Goal: Task Accomplishment & Management: Use online tool/utility

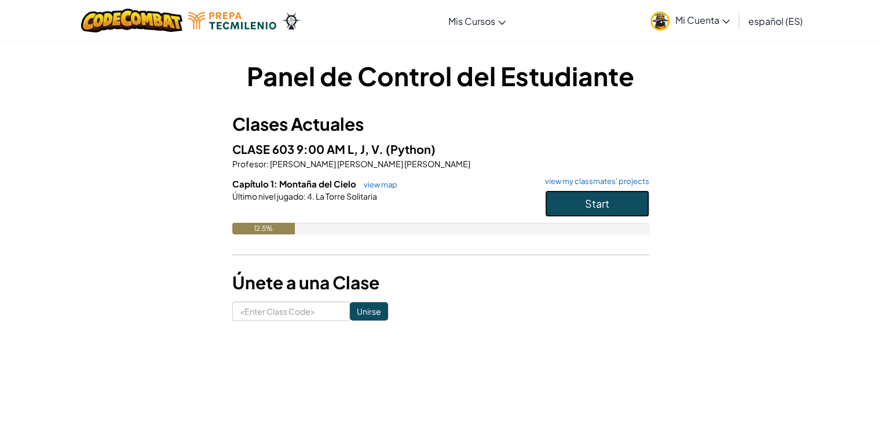
click at [612, 209] on button "Start" at bounding box center [597, 203] width 104 height 27
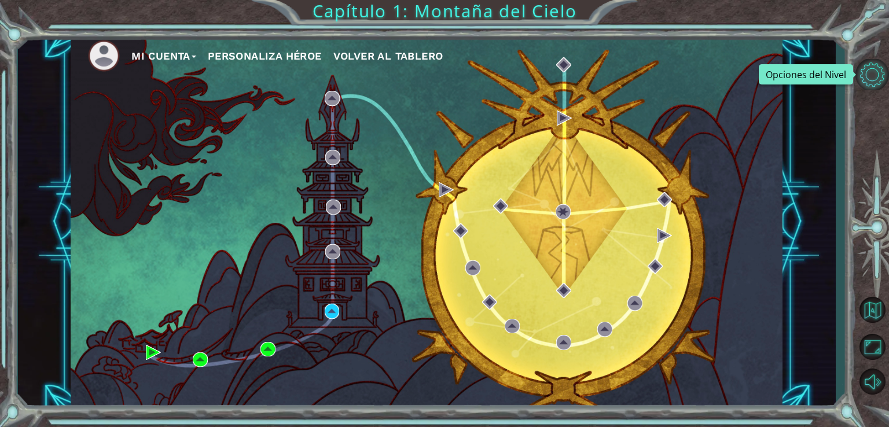
click at [874, 79] on button "Opciones del Nivel" at bounding box center [873, 74] width 34 height 31
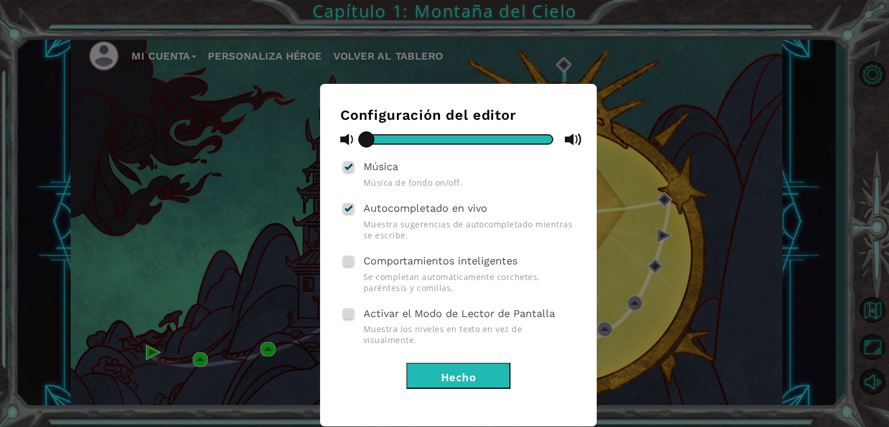
drag, startPoint x: 562, startPoint y: 137, endPoint x: 359, endPoint y: 145, distance: 202.8
click at [359, 145] on div at bounding box center [458, 139] width 236 height 14
click at [490, 363] on button "Hecho" at bounding box center [458, 376] width 104 height 26
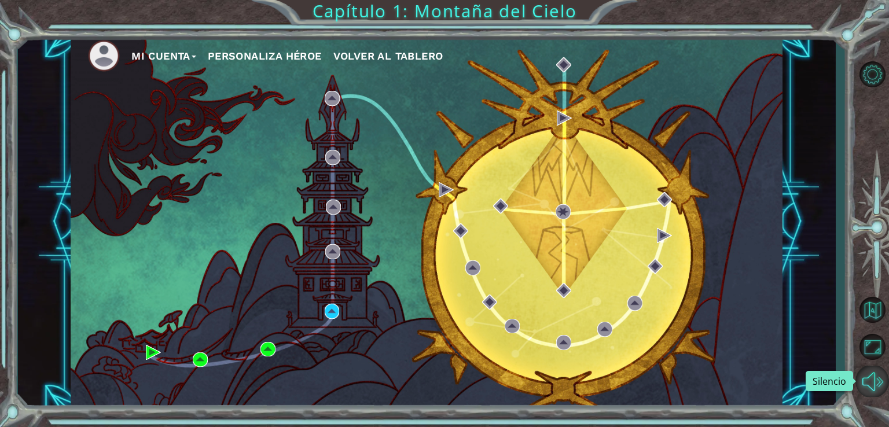
click at [870, 378] on button "Silencio" at bounding box center [873, 381] width 34 height 31
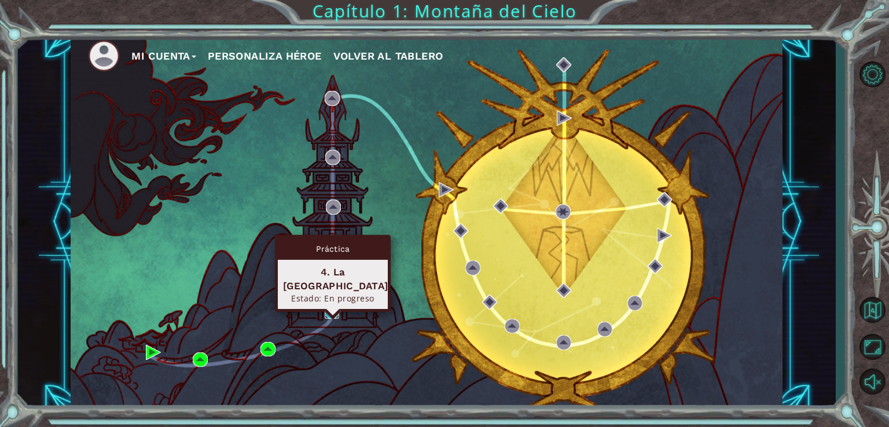
click at [332, 310] on img at bounding box center [332, 311] width 15 height 15
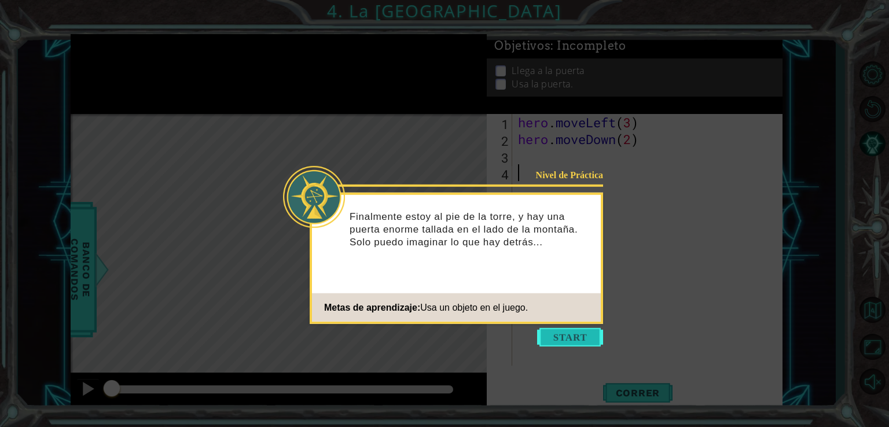
click at [567, 338] on button "Start" at bounding box center [570, 337] width 66 height 19
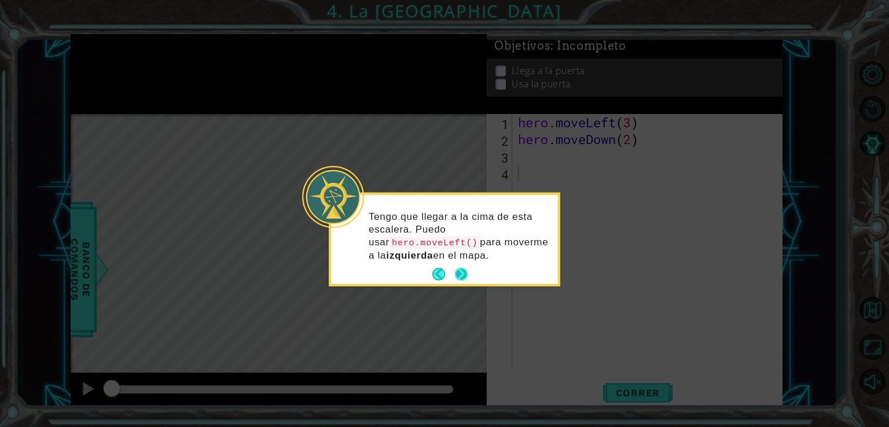
click at [468, 267] on div "Tengo que llegar a la cima de esta escalera. Puedo usar hero.moveLeft() para mo…" at bounding box center [444, 239] width 227 height 89
click at [461, 268] on button "Next" at bounding box center [461, 274] width 13 height 13
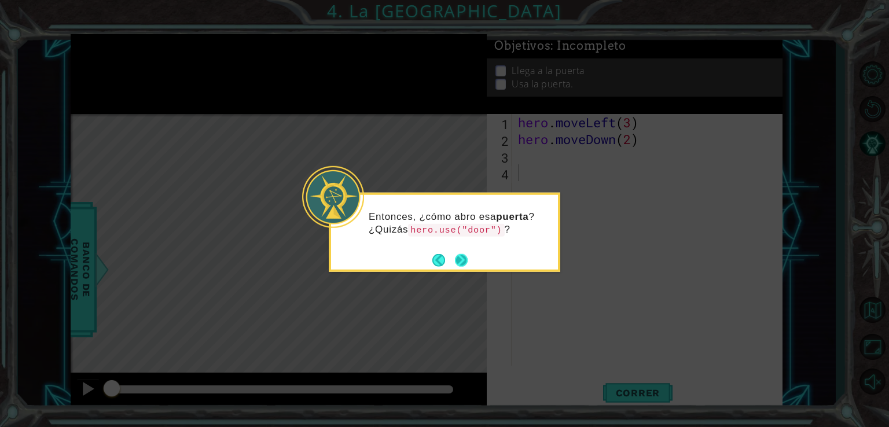
click at [464, 256] on button "Next" at bounding box center [461, 260] width 13 height 13
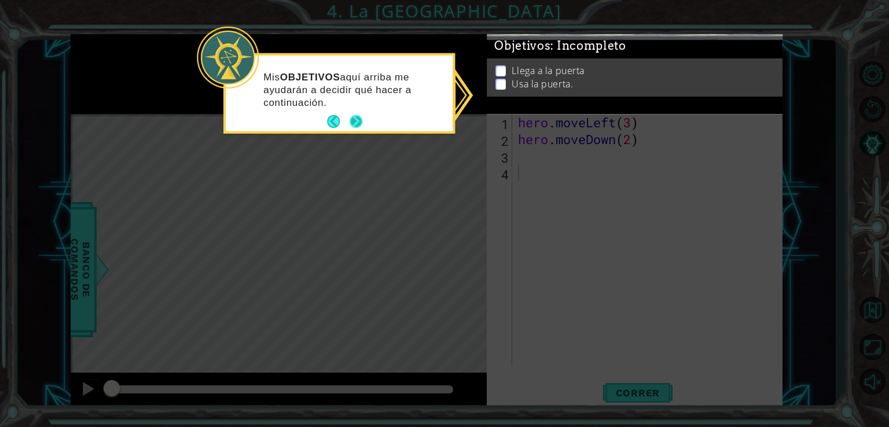
click at [352, 116] on button "Next" at bounding box center [356, 121] width 13 height 13
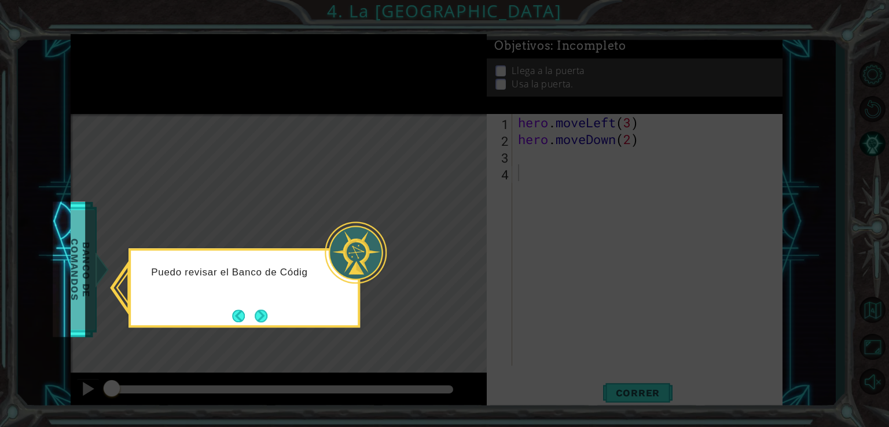
click at [87, 234] on body "1 ההההההההההההההההההההההההההההההההההההההההההההההההההההההההההההההההההההההההההההה…" at bounding box center [444, 213] width 889 height 427
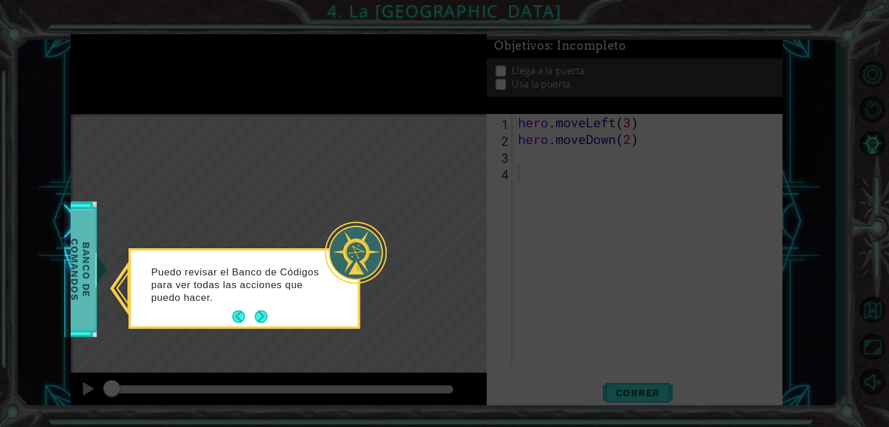
click at [93, 255] on body "1 ההההההההההההההההההההההההההההההההההההההההההההההההההההההההההההההההההההההההההההה…" at bounding box center [444, 213] width 889 height 427
click at [90, 255] on span "Banco de comandos" at bounding box center [75, 270] width 30 height 120
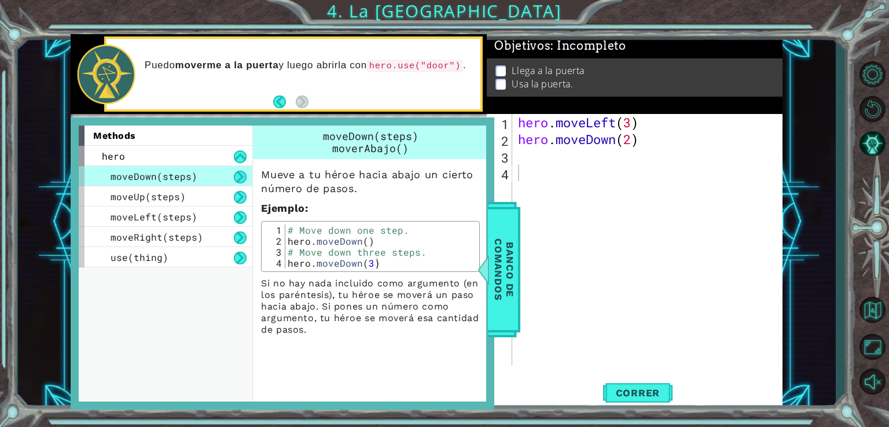
click at [398, 219] on div "Mueve a tu héroe hacia abajo un cierto número [PERSON_NAME]. Ejemplo : 1 2 3 4 …" at bounding box center [370, 247] width 235 height 177
click at [510, 240] on span "Banco de comandos" at bounding box center [501, 270] width 30 height 120
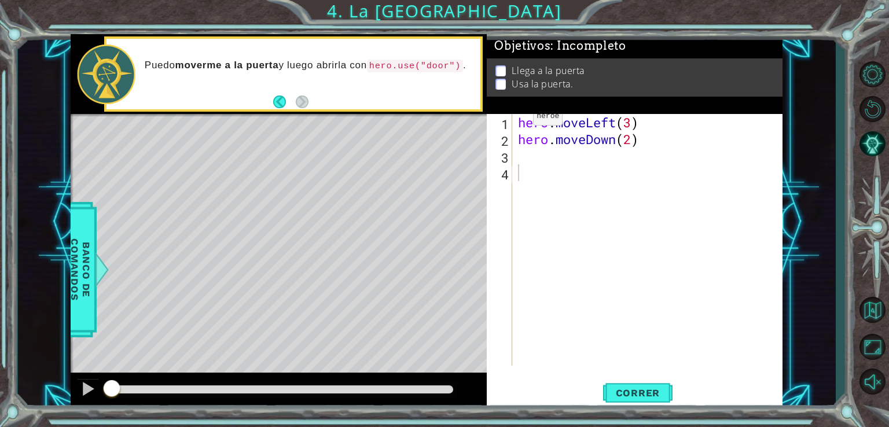
click at [394, 99] on div "Puedo moverme a la puerta y luego abrirla con hero.use("door") ." at bounding box center [294, 74] width 374 height 71
click at [195, 72] on div "Puedo moverme a la puerta y luego abrirla con hero.use("door") ." at bounding box center [309, 74] width 344 height 42
click at [644, 383] on button "Correr" at bounding box center [637, 393] width 69 height 30
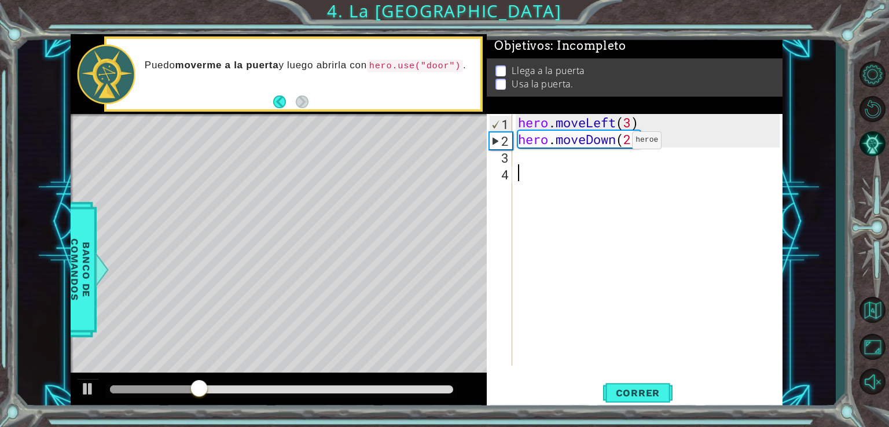
click at [615, 143] on div "hero . moveLeft ( 3 ) hero . moveDown ( 2 )" at bounding box center [651, 256] width 270 height 285
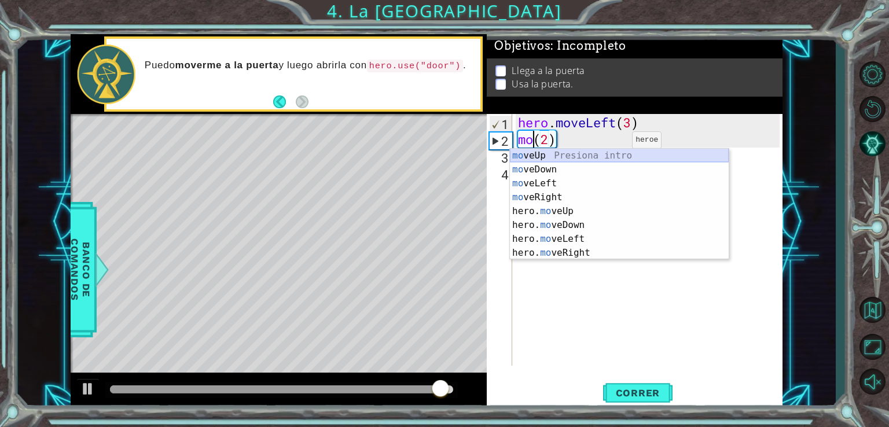
click at [625, 153] on div "mo veUp Presiona intro mo veDown Presiona intro mo veLeft Presiona intro mo veR…" at bounding box center [619, 218] width 219 height 139
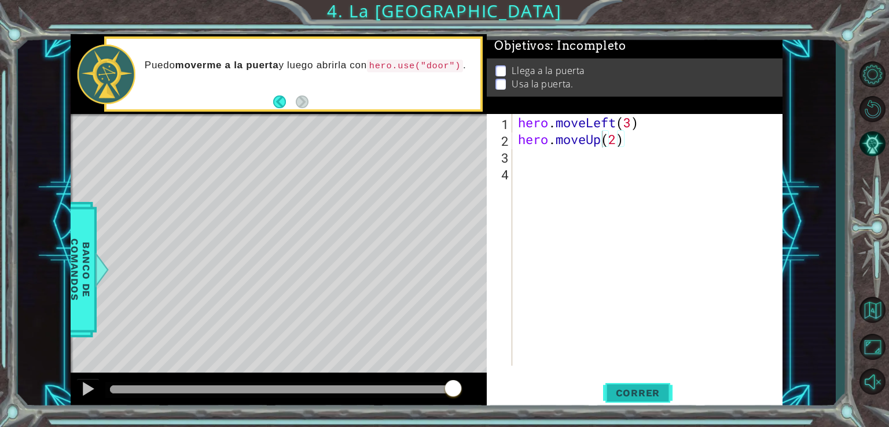
click at [619, 394] on span "Correr" at bounding box center [638, 393] width 68 height 12
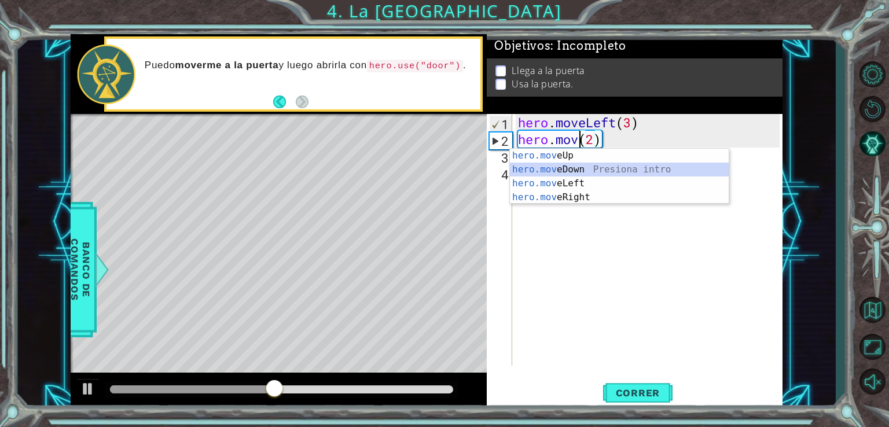
click at [622, 176] on div "hero.mov eUp Presiona intro hero.mov eDown Presiona intro hero.mov eLeft Presio…" at bounding box center [619, 190] width 219 height 83
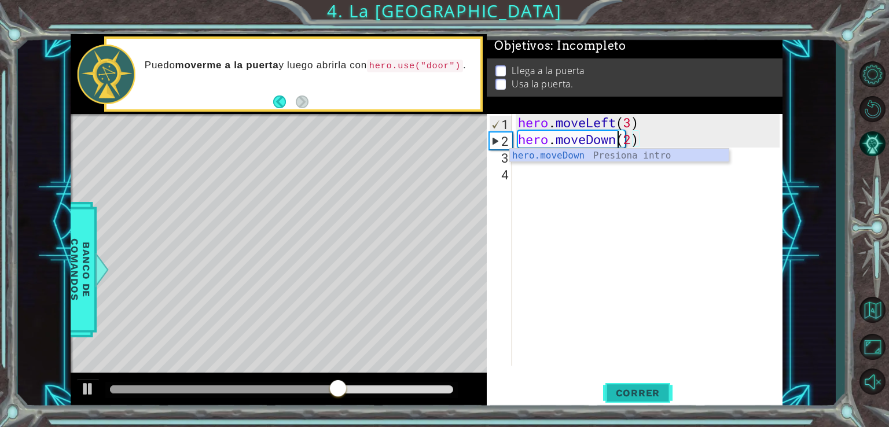
click at [640, 394] on span "Correr" at bounding box center [638, 393] width 68 height 12
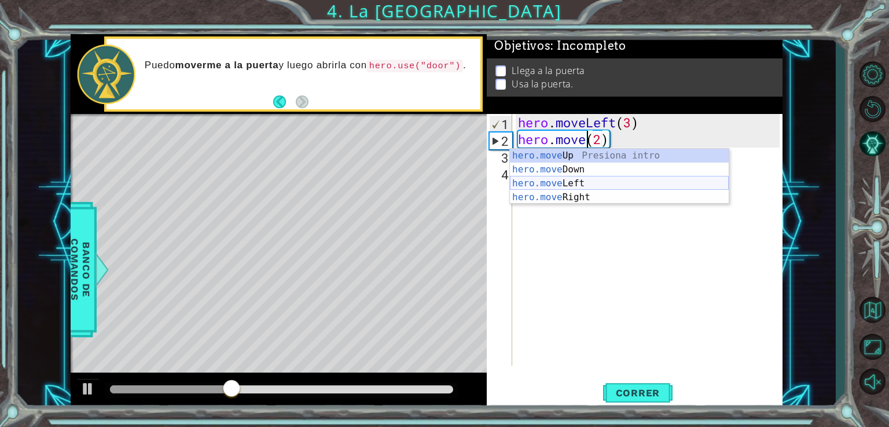
click at [613, 188] on div "hero.move Up Presiona intro hero.move Down Presiona intro hero.move Left Presio…" at bounding box center [619, 190] width 219 height 83
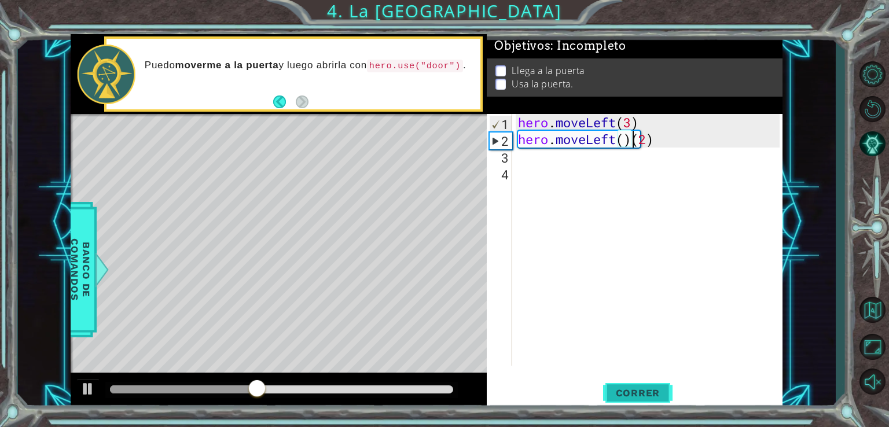
click at [641, 392] on span "Correr" at bounding box center [638, 393] width 68 height 12
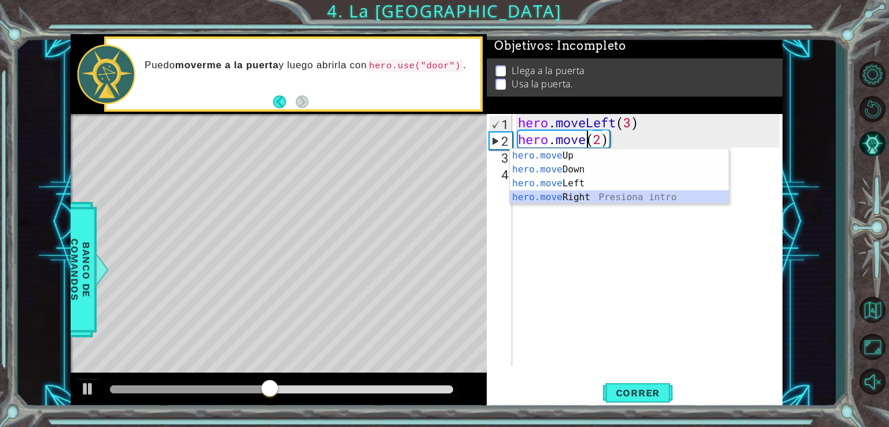
click at [655, 199] on div "hero.move Up Presiona intro hero.move Down Presiona intro hero.move Left Presio…" at bounding box center [619, 190] width 219 height 83
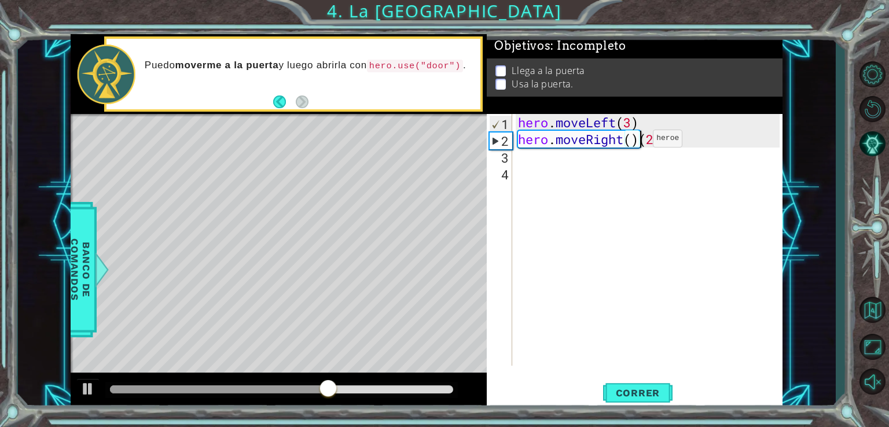
click at [636, 141] on div "hero . moveLeft ( 3 ) hero . moveRight ( ) ( 2 )" at bounding box center [651, 256] width 270 height 285
click at [641, 141] on div "hero . moveLeft ( 3 ) hero . moveRight ( ) ( 2 )" at bounding box center [651, 256] width 270 height 285
click at [629, 388] on span "Correr" at bounding box center [638, 393] width 68 height 12
click at [498, 80] on p at bounding box center [501, 78] width 10 height 11
click at [880, 137] on button "Pista AI" at bounding box center [873, 144] width 34 height 31
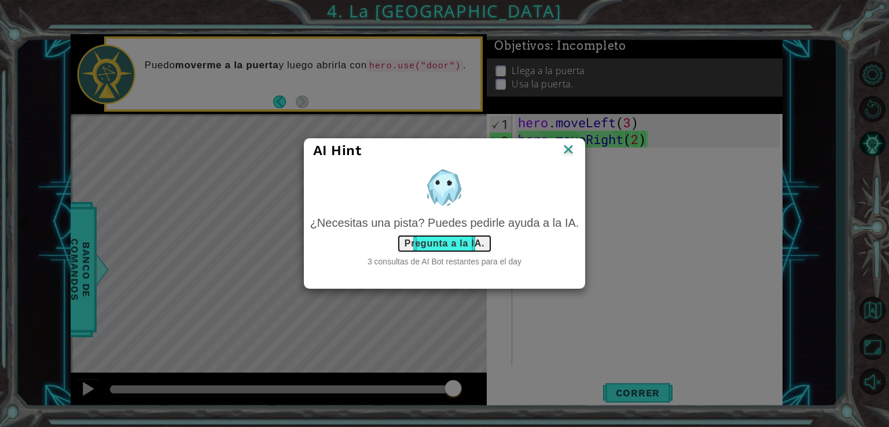
click at [468, 239] on button "Pregunta a la IA." at bounding box center [444, 243] width 95 height 19
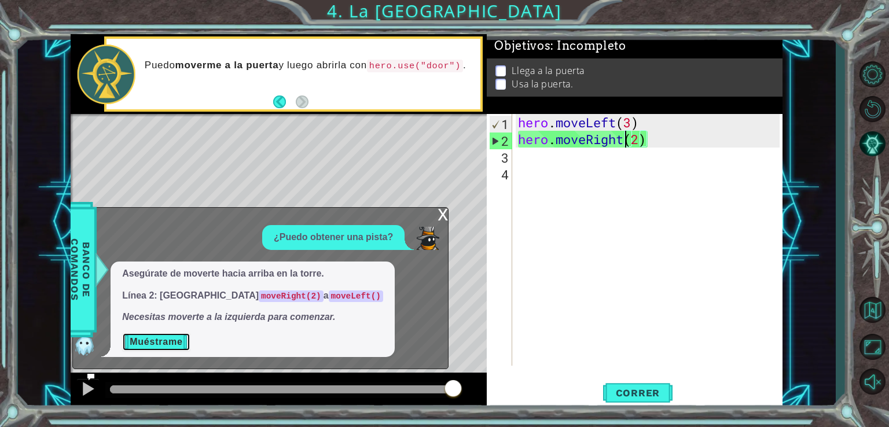
click at [131, 343] on button "Muéstrame" at bounding box center [156, 342] width 68 height 19
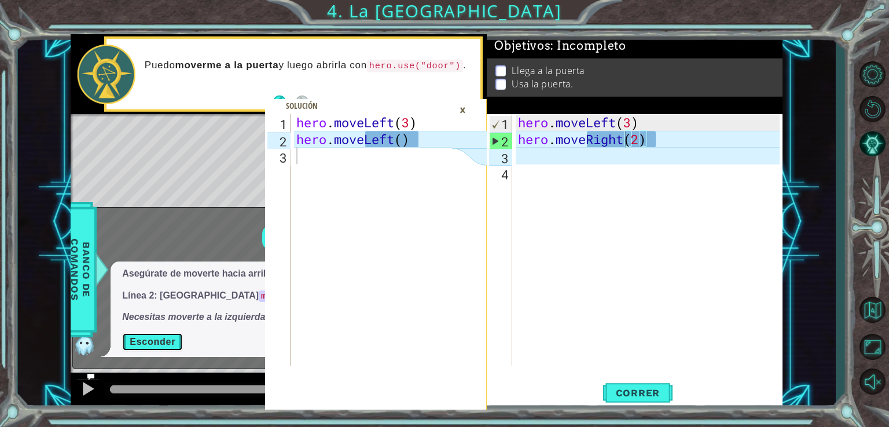
click at [131, 343] on button "Esconder" at bounding box center [152, 342] width 61 height 19
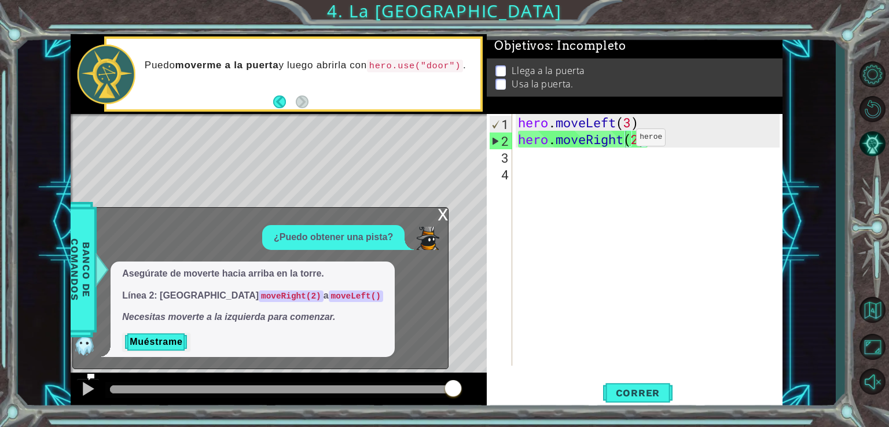
click at [618, 140] on div "hero . moveLeft ( 3 ) hero . moveRight ( 2 )" at bounding box center [651, 256] width 270 height 285
click at [624, 141] on div "hero . moveLeft ( 3 ) hero . moveRight ( 2 )" at bounding box center [651, 256] width 270 height 285
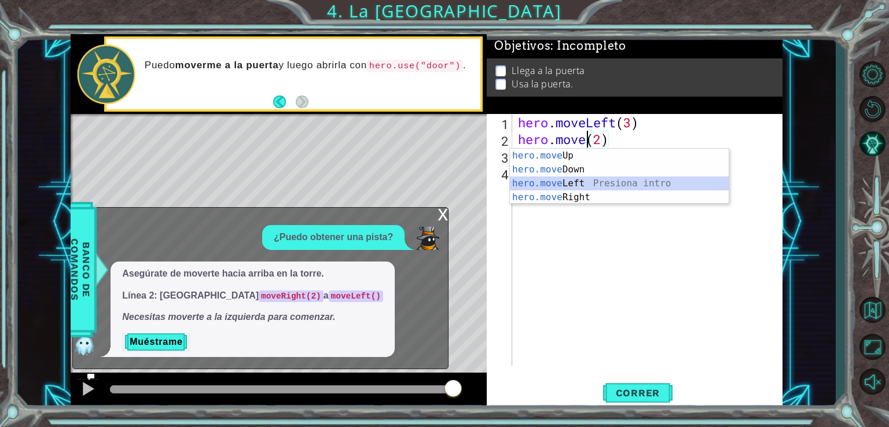
click at [577, 179] on div "hero.move Up Presiona intro hero.move Down Presiona intro hero.move Left Presio…" at bounding box center [619, 190] width 219 height 83
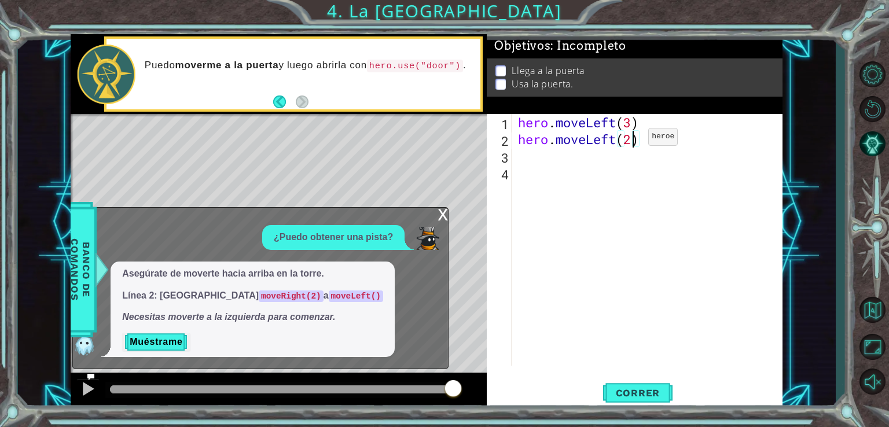
click at [631, 140] on div "hero . moveLeft ( 3 ) hero . moveLeft ( 2 )" at bounding box center [651, 256] width 270 height 285
click at [637, 406] on button "Correr" at bounding box center [637, 393] width 69 height 30
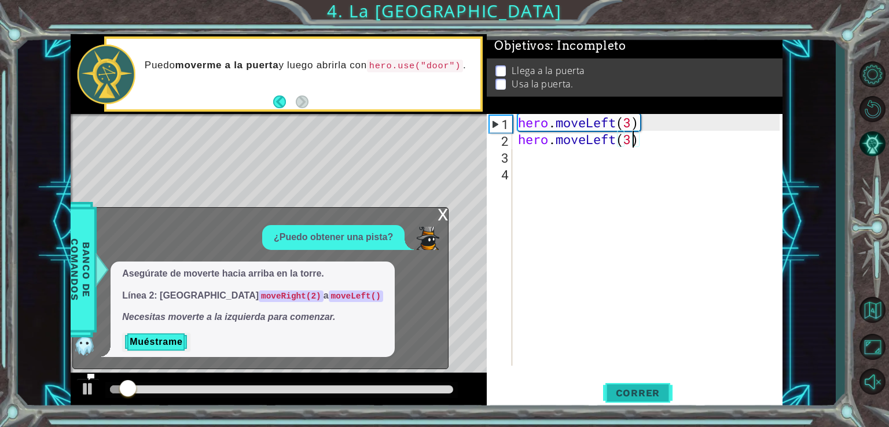
click at [650, 392] on span "Correr" at bounding box center [638, 393] width 68 height 12
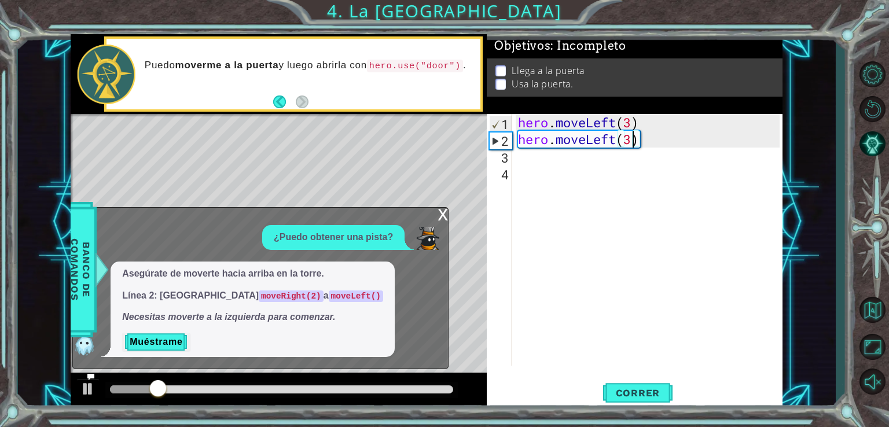
click at [445, 214] on div "x" at bounding box center [443, 214] width 10 height 12
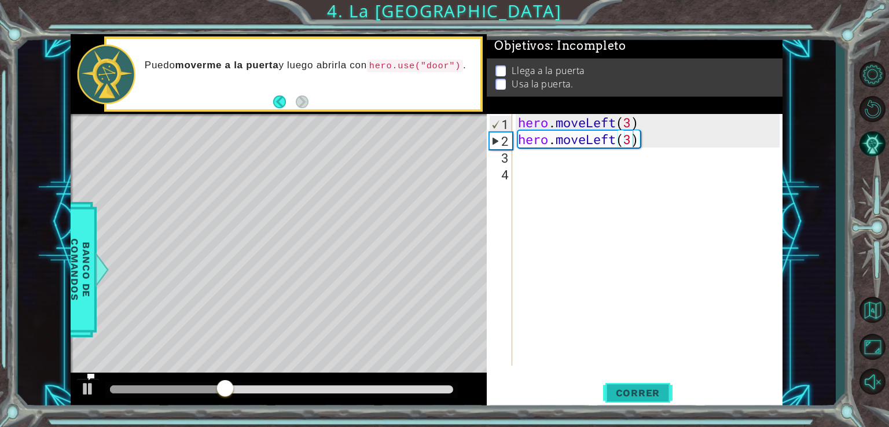
click at [630, 385] on button "Correr" at bounding box center [637, 393] width 69 height 30
click at [616, 127] on div "hero . moveLeft ( 3 ) hero . moveLeft ( 3 )" at bounding box center [651, 256] width 270 height 285
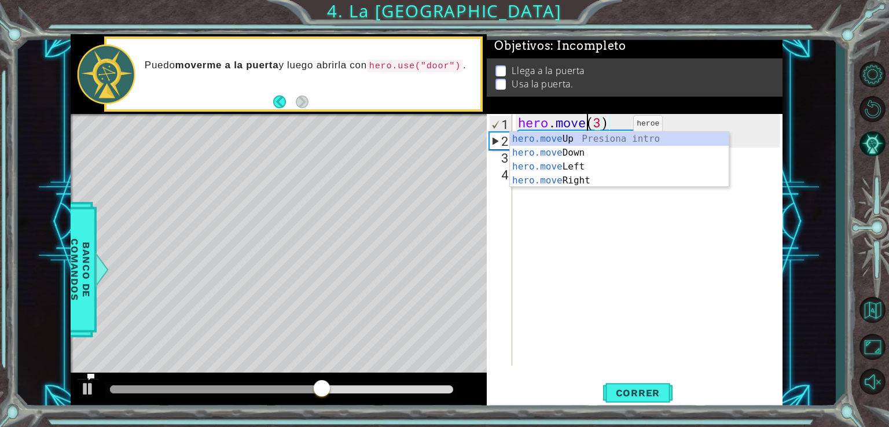
scroll to position [0, 3]
click at [609, 182] on div "hero.move Up Presiona intro hero.move Down Presiona intro hero.move Left Presio…" at bounding box center [619, 173] width 219 height 83
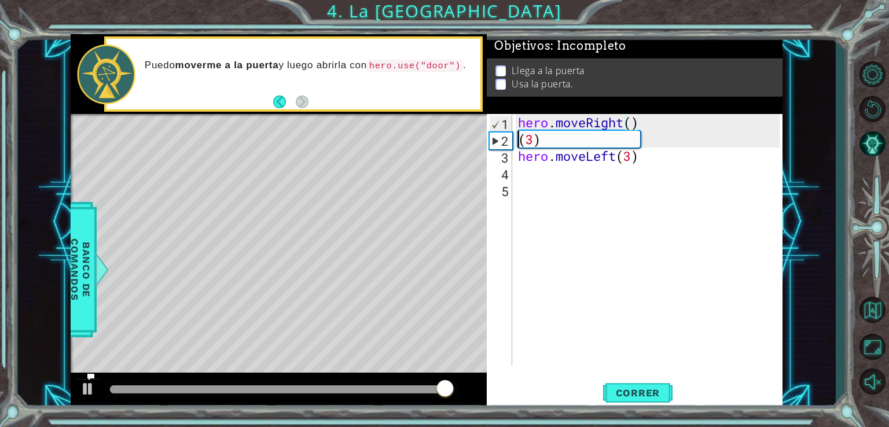
scroll to position [0, 0]
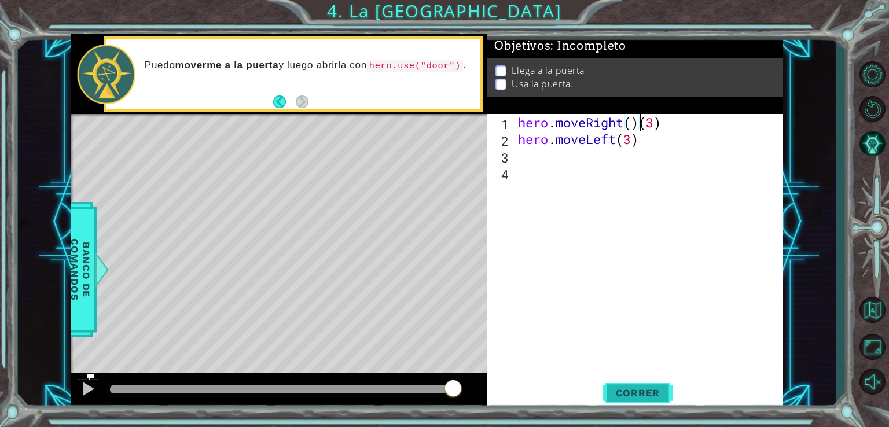
type textarea "hero.moveRight(3)"
click at [646, 386] on button "Correr" at bounding box center [637, 393] width 69 height 30
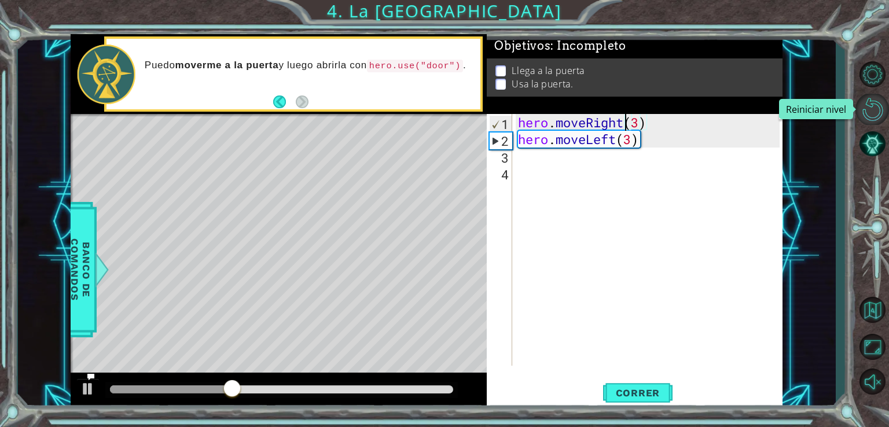
click at [878, 121] on button "Reiniciar nivel\a" at bounding box center [873, 109] width 34 height 31
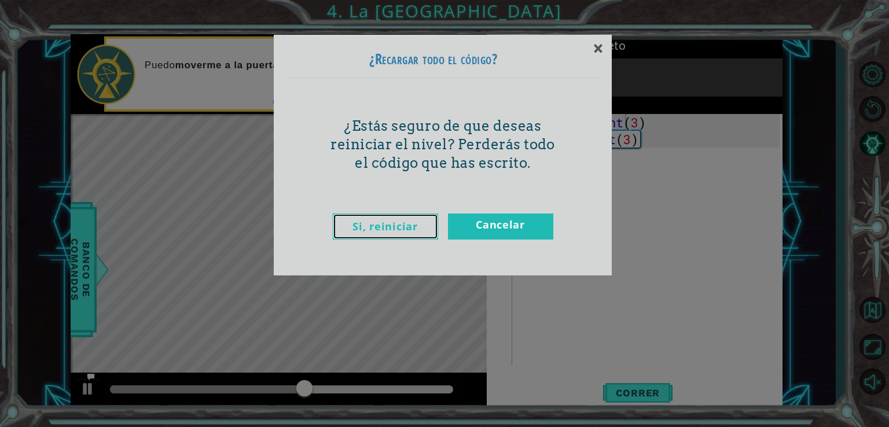
click at [395, 221] on link "Si, reiniciar" at bounding box center [385, 227] width 105 height 26
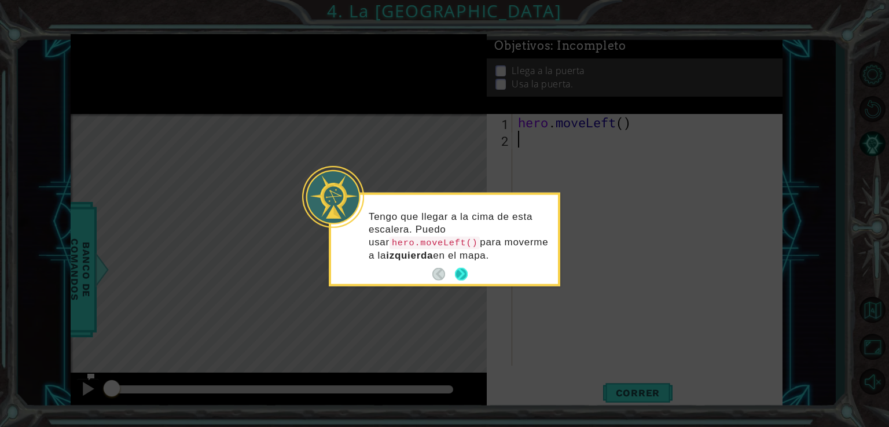
click at [459, 269] on button "Next" at bounding box center [461, 274] width 13 height 13
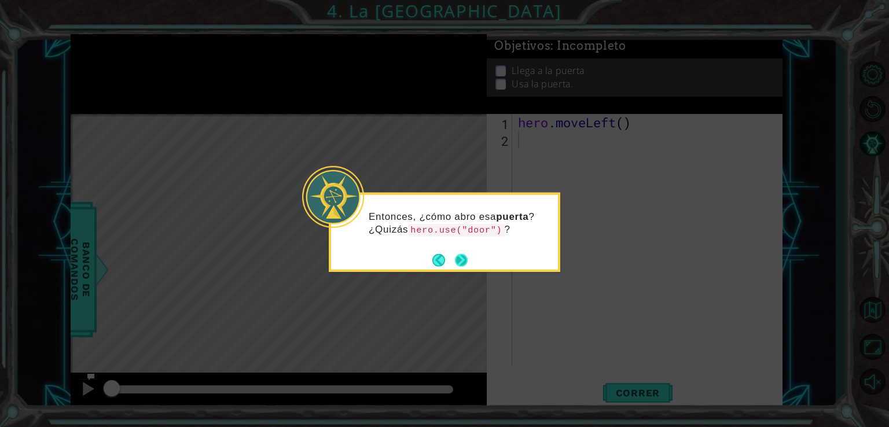
click at [464, 257] on button "Next" at bounding box center [461, 260] width 13 height 13
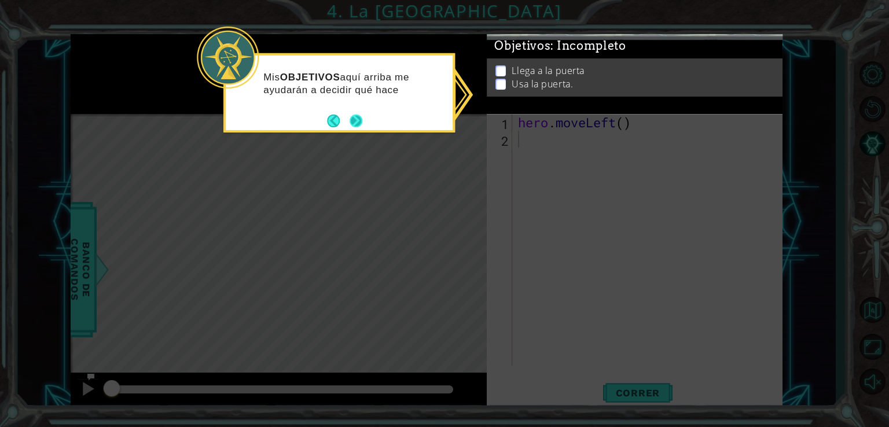
click at [357, 123] on button "Next" at bounding box center [356, 121] width 13 height 13
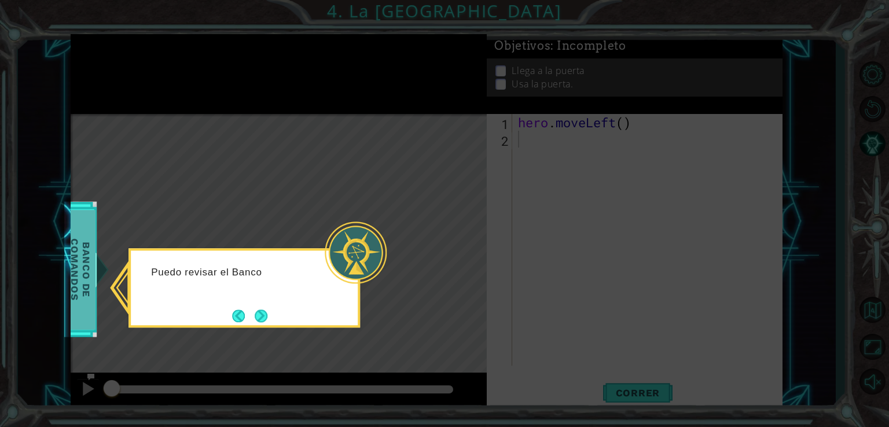
click at [86, 253] on body "1 2 3 hero . moveLeft ( 3 ) hero . moveLeft ( ) ההההההההההההההההההההההההההההההה…" at bounding box center [444, 213] width 889 height 427
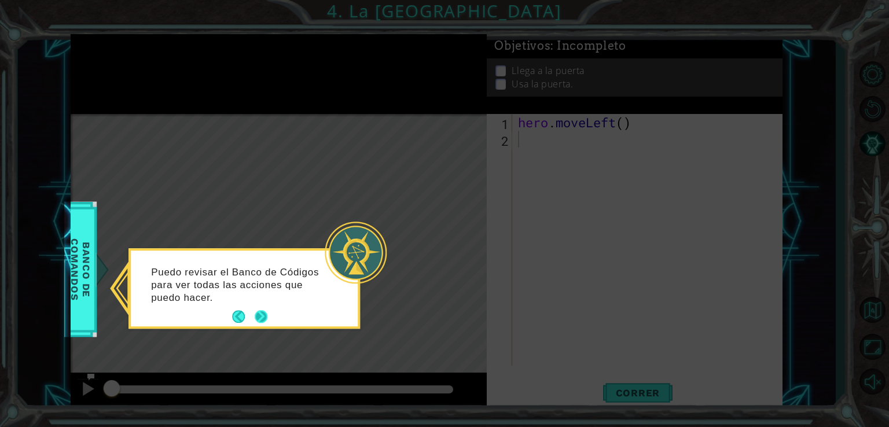
click at [268, 318] on button "Next" at bounding box center [261, 316] width 13 height 13
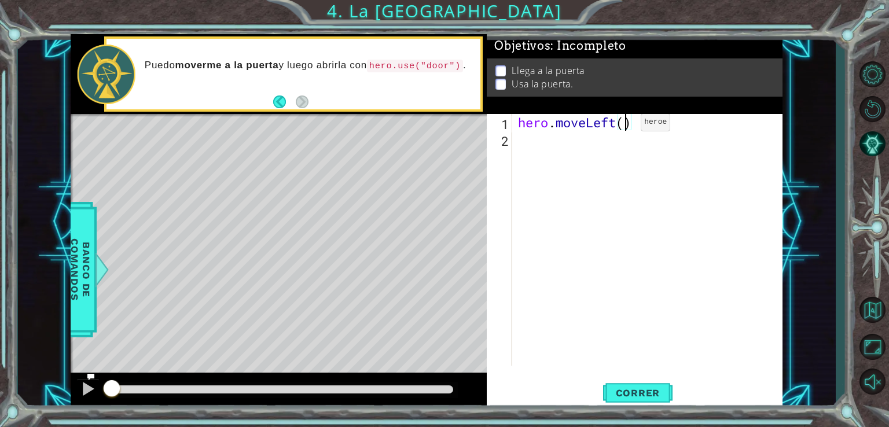
click at [623, 125] on div "hero . moveLeft ( )" at bounding box center [651, 256] width 270 height 285
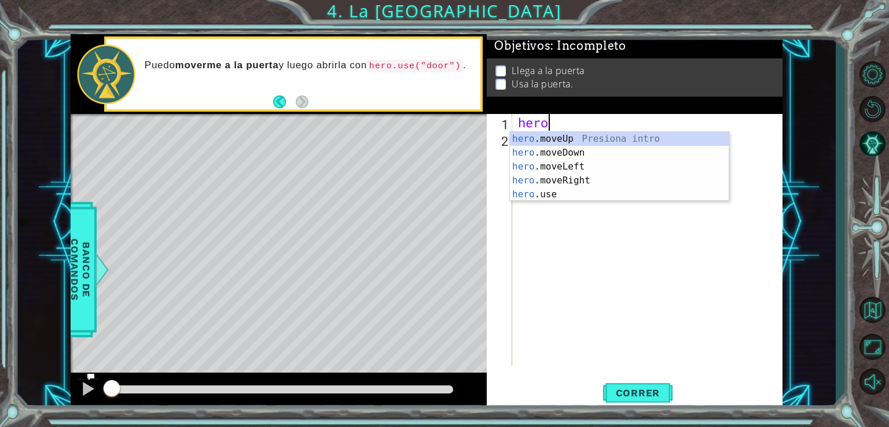
type textarea "h"
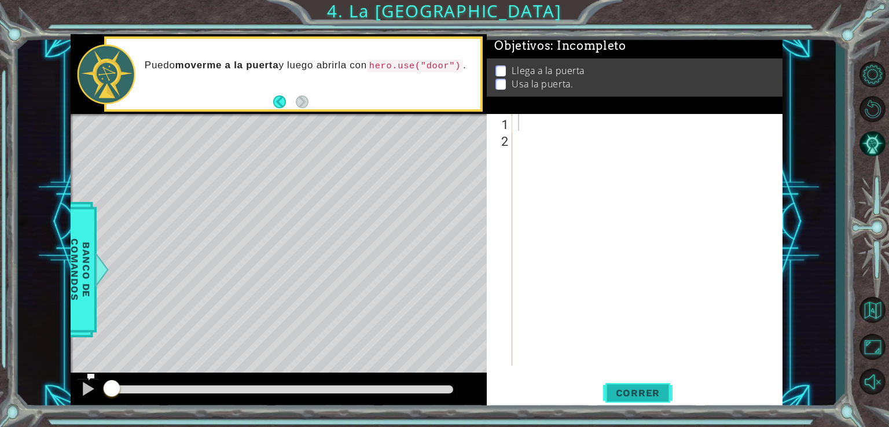
click at [667, 384] on button "Correr" at bounding box center [637, 393] width 69 height 30
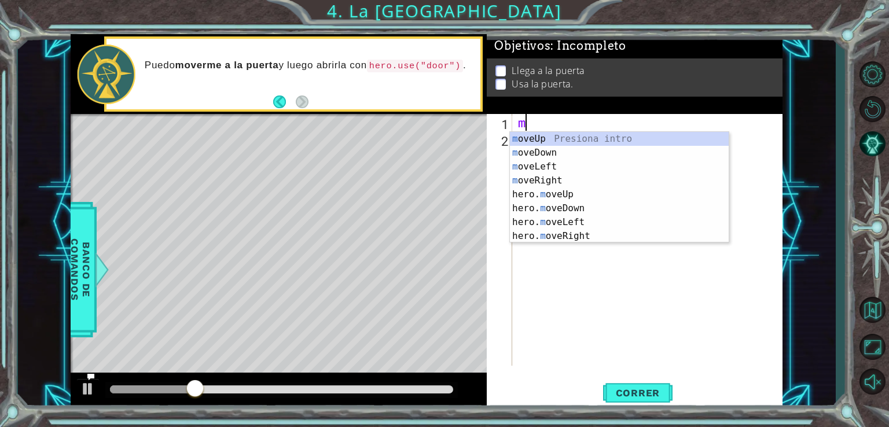
type textarea "mo"
click at [543, 164] on div "mo veUp Presiona intro mo veDown Presiona intro mo veLeft Presiona intro mo veR…" at bounding box center [619, 201] width 219 height 139
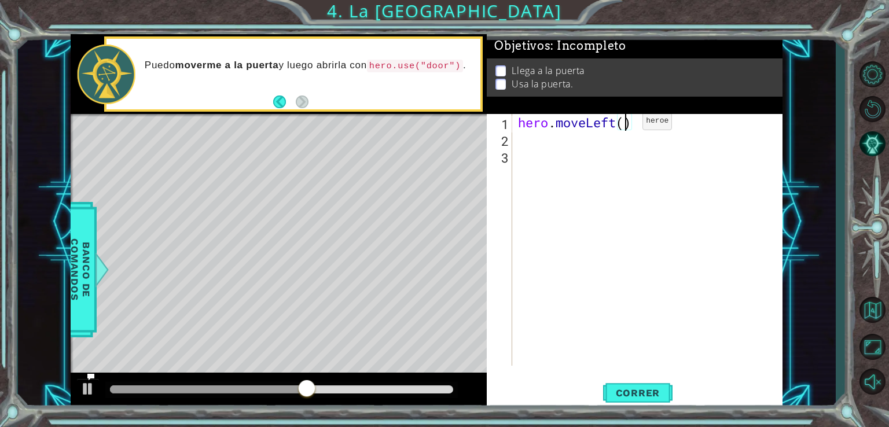
click at [625, 123] on div "hero . moveLeft ( )" at bounding box center [651, 256] width 270 height 285
type textarea "hero.moveLeft(3)"
click at [640, 394] on span "Correr" at bounding box center [638, 393] width 68 height 12
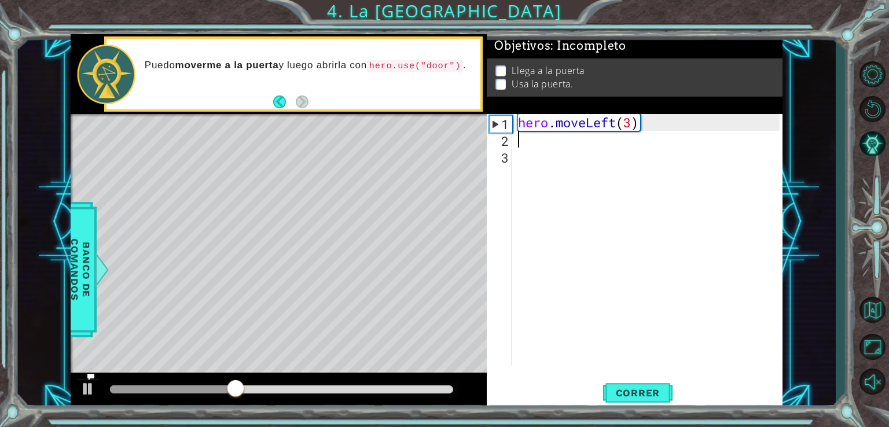
click at [618, 144] on div "hero . moveLeft ( 3 )" at bounding box center [651, 256] width 270 height 285
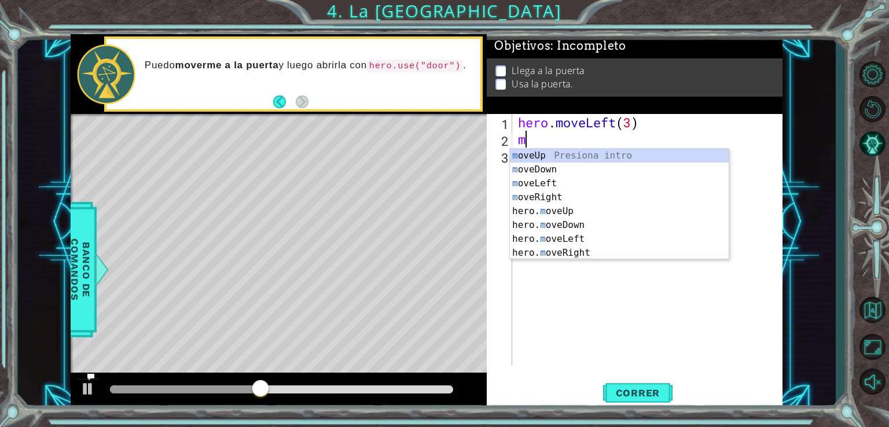
type textarea "mo"
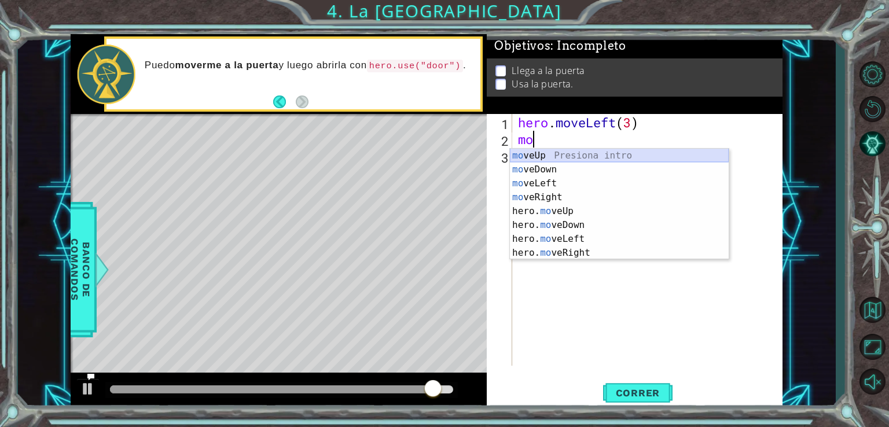
click at [579, 149] on div "mo veUp Presiona intro mo veDown Presiona intro mo veLeft Presiona intro mo veR…" at bounding box center [619, 218] width 219 height 139
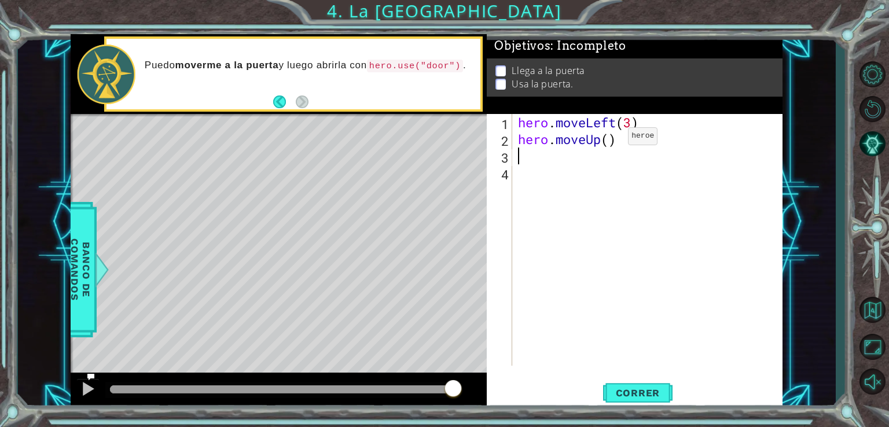
click at [611, 139] on div "hero . moveLeft ( 3 ) hero . moveUp ( )" at bounding box center [651, 256] width 270 height 285
click at [648, 384] on button "Correr" at bounding box center [637, 393] width 69 height 30
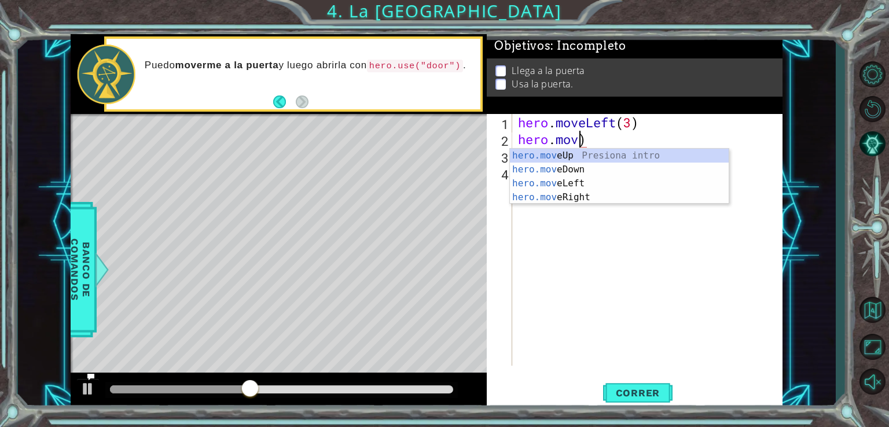
scroll to position [0, 2]
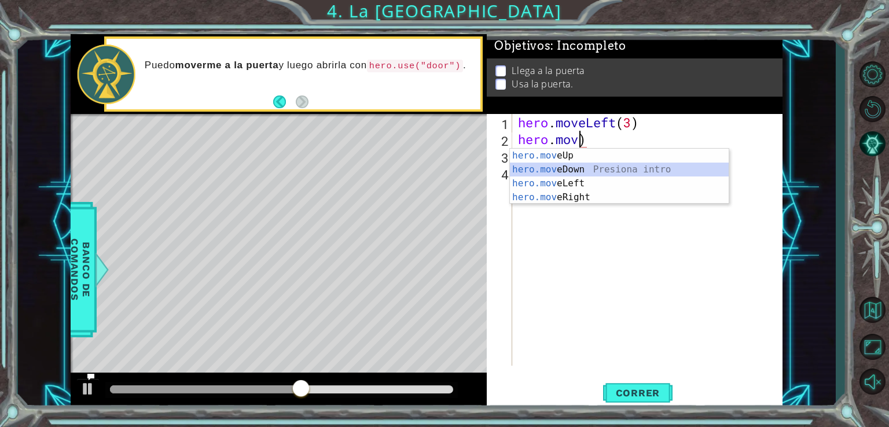
click at [588, 167] on div "hero.mov eUp Presiona intro hero.mov eDown Presiona intro hero.mov eLeft Presio…" at bounding box center [619, 190] width 219 height 83
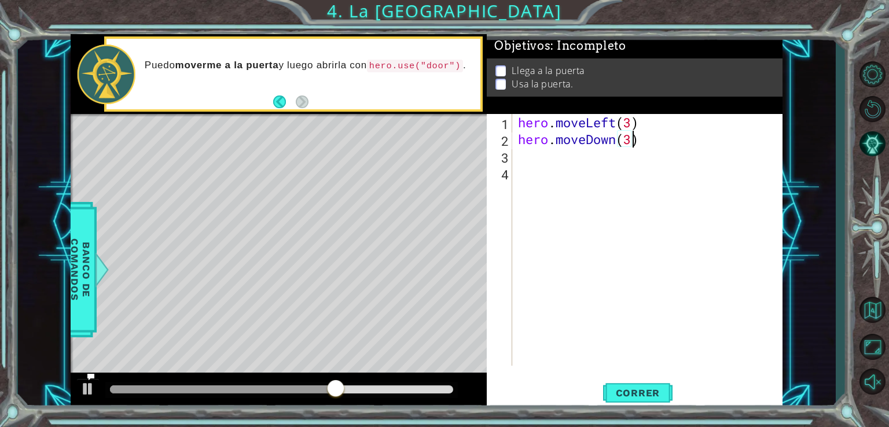
scroll to position [0, 5]
click at [660, 394] on span "Correr" at bounding box center [638, 393] width 68 height 12
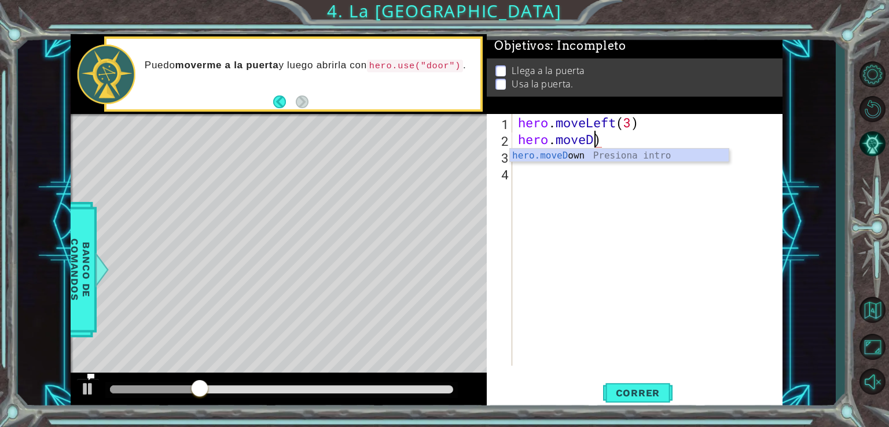
scroll to position [0, 2]
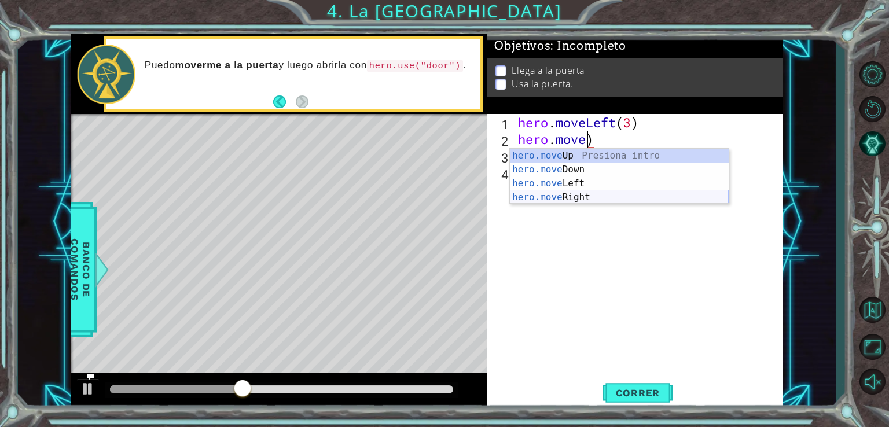
click at [639, 201] on div "hero.move Up Presiona intro hero.move Down Presiona intro hero.move Left Presio…" at bounding box center [619, 190] width 219 height 83
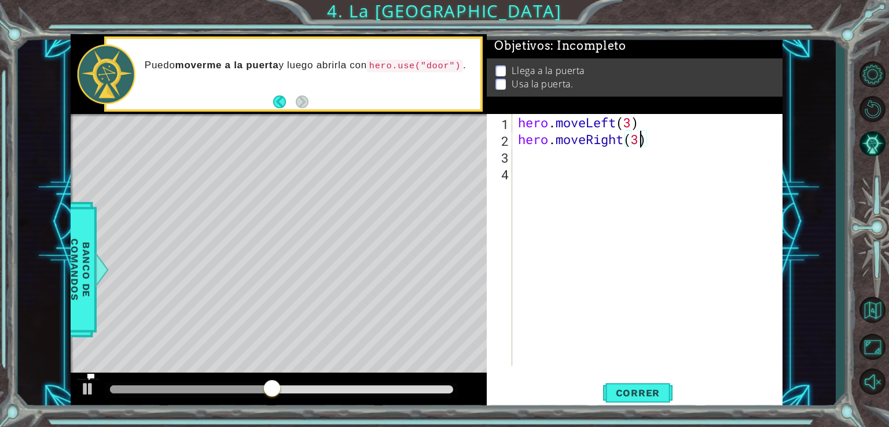
scroll to position [0, 5]
type textarea "hero.moveRight(3)"
click at [644, 393] on span "Correr" at bounding box center [638, 393] width 68 height 12
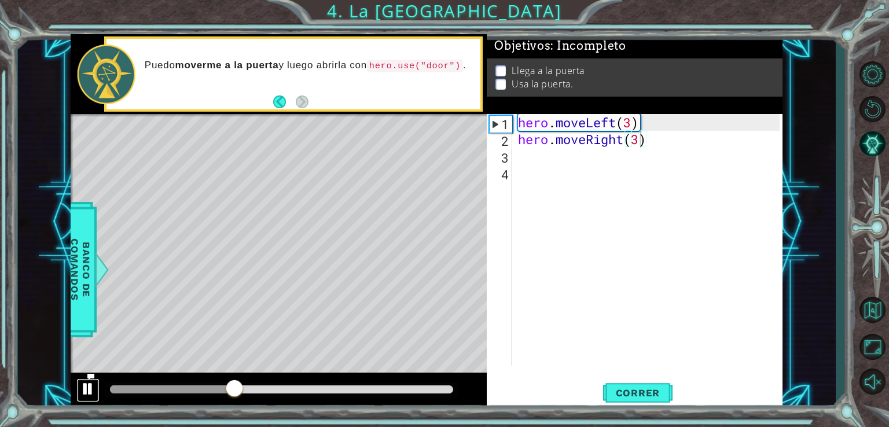
click at [94, 388] on div at bounding box center [87, 388] width 15 height 15
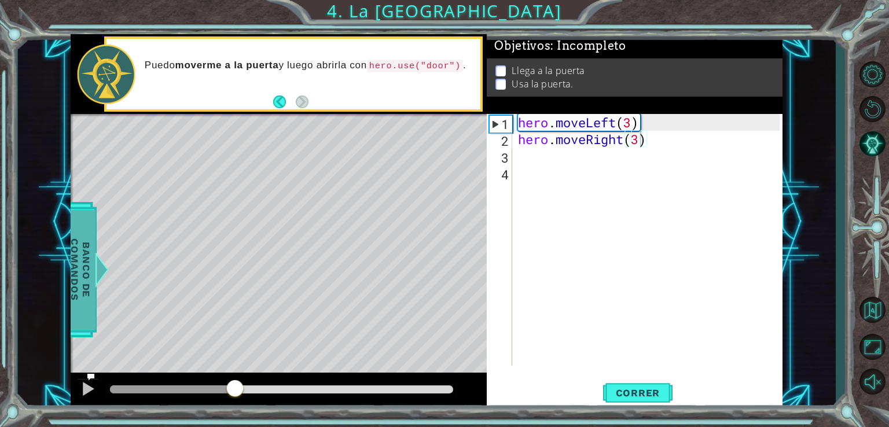
click at [95, 284] on div at bounding box center [100, 269] width 14 height 35
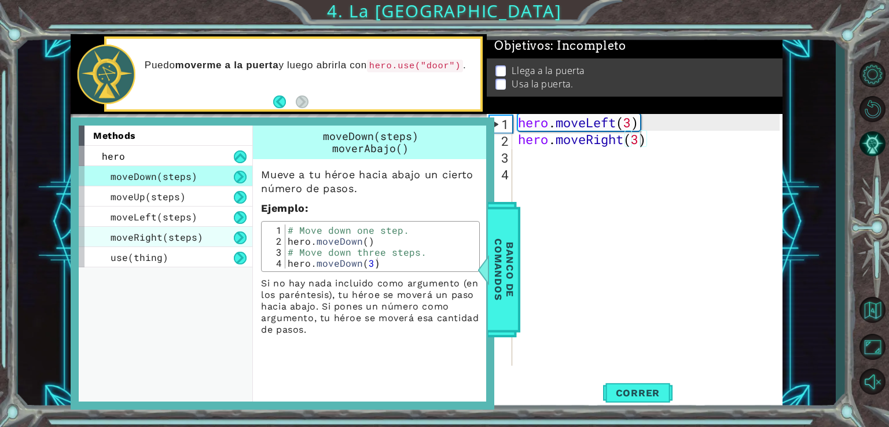
click at [164, 236] on span "moveRight(steps)" at bounding box center [157, 237] width 93 height 12
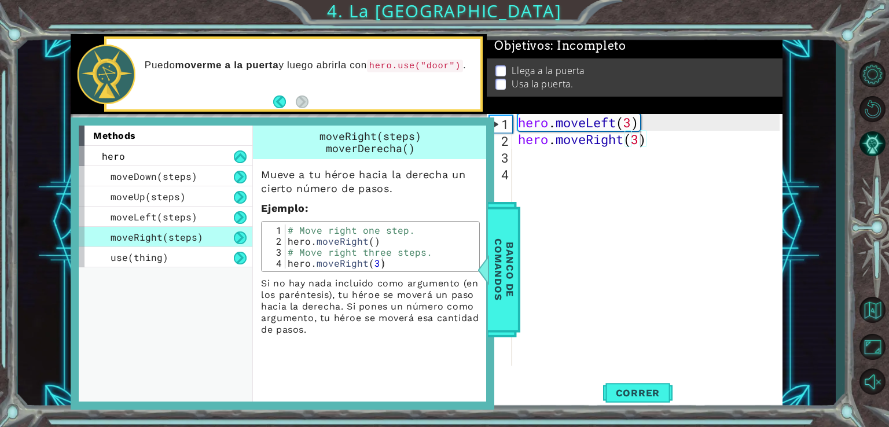
click at [241, 239] on button at bounding box center [240, 238] width 13 height 13
click at [181, 213] on span "moveLeft(steps)" at bounding box center [154, 217] width 87 height 12
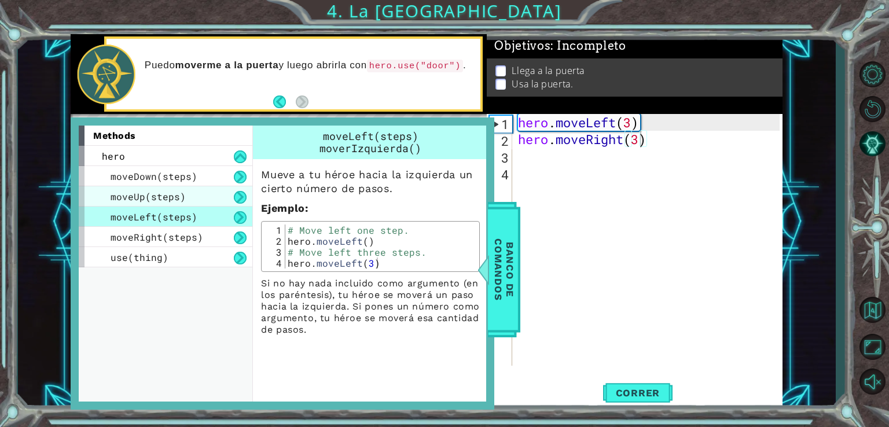
click at [188, 197] on div "moveUp(steps)" at bounding box center [166, 196] width 174 height 20
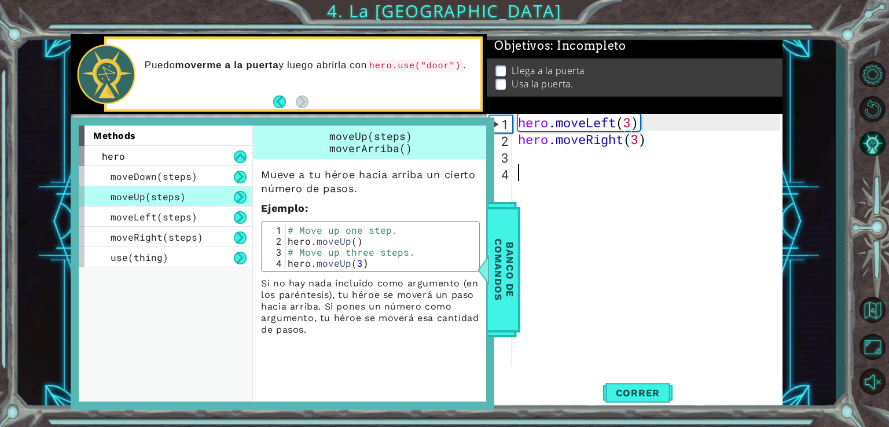
click at [575, 174] on div "hero . moveLeft ( 3 ) hero . moveRight ( 3 )" at bounding box center [651, 256] width 270 height 285
click at [509, 242] on span "Banco de comandos" at bounding box center [502, 270] width 30 height 120
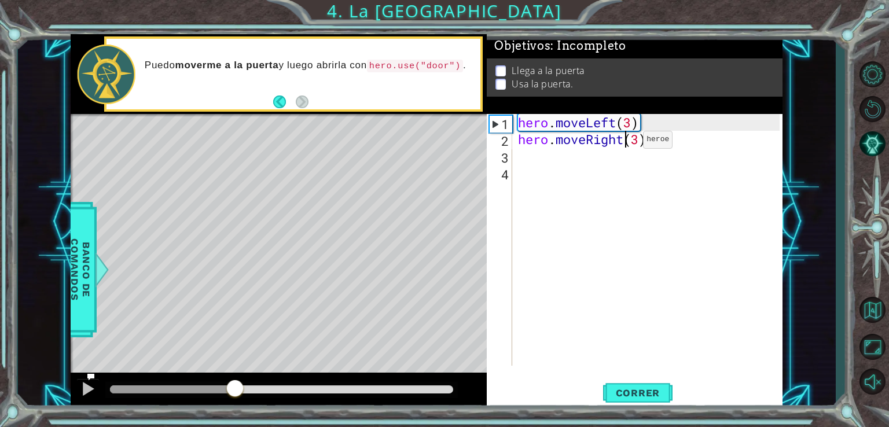
click at [625, 142] on div "hero . moveLeft ( 3 ) hero . moveRight ( 3 )" at bounding box center [651, 256] width 270 height 285
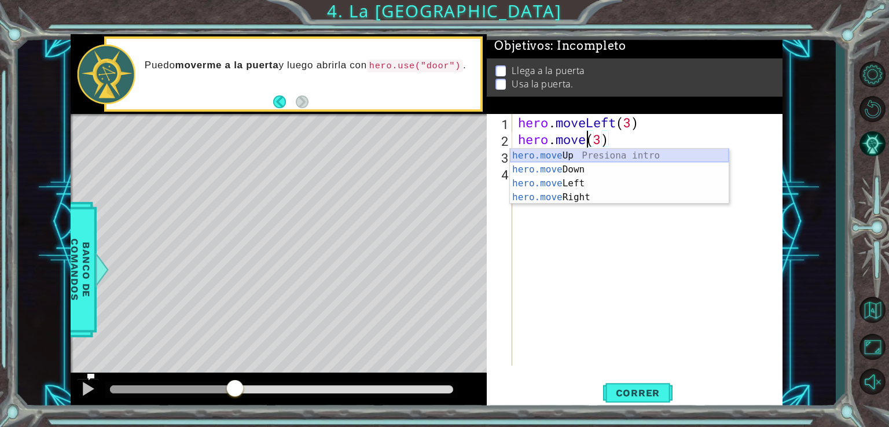
click at [618, 153] on div "hero.move Up Presiona intro hero.move Down Presiona intro hero.move Left Presio…" at bounding box center [619, 190] width 219 height 83
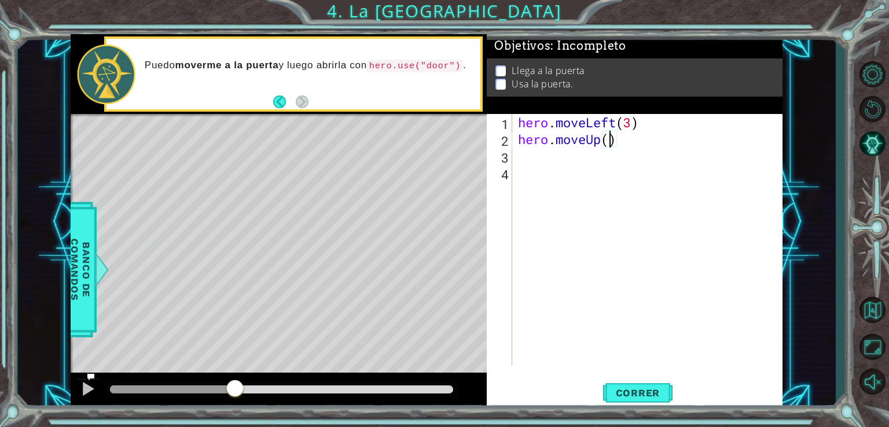
scroll to position [0, 4]
click at [628, 380] on button "Correr" at bounding box center [637, 393] width 69 height 30
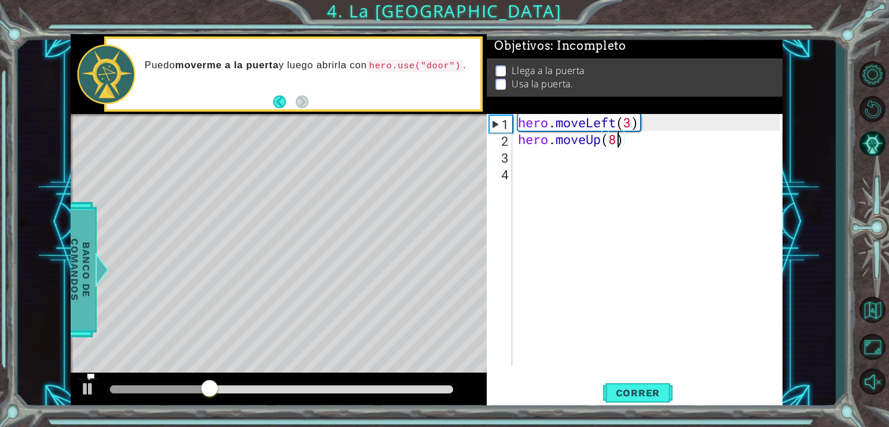
click at [82, 272] on span "Banco de comandos" at bounding box center [72, 270] width 30 height 120
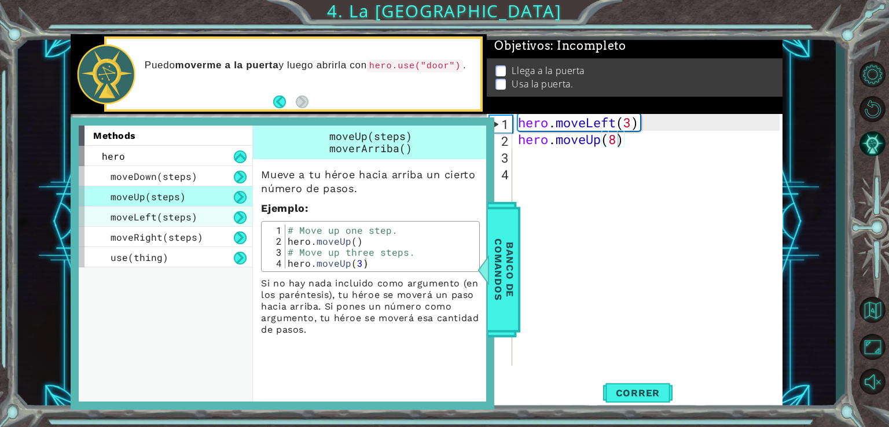
click at [188, 216] on span "moveLeft(steps)" at bounding box center [154, 217] width 87 height 12
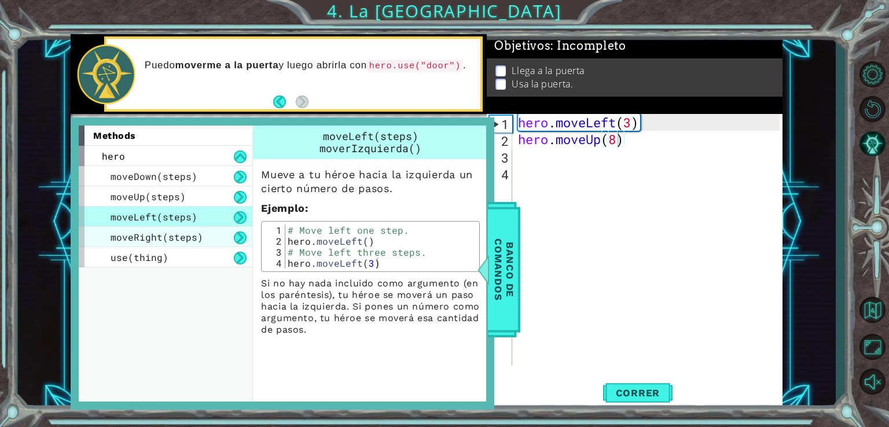
click at [188, 234] on span "moveRight(steps)" at bounding box center [157, 237] width 93 height 12
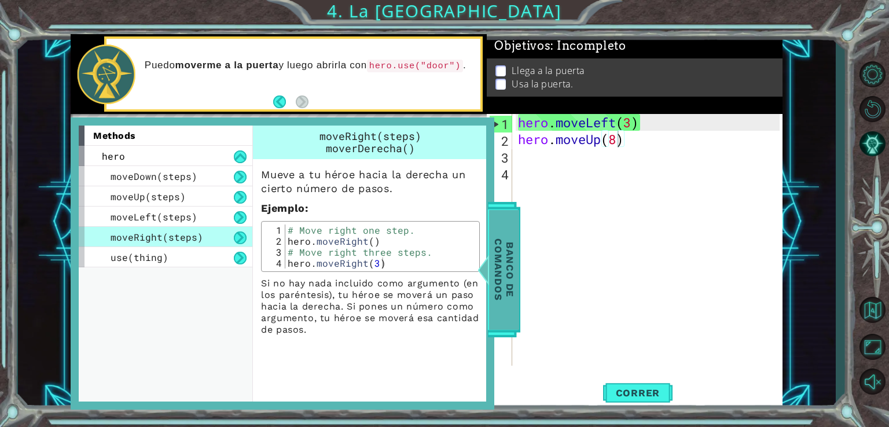
click at [510, 279] on span "Banco de comandos" at bounding box center [499, 270] width 30 height 120
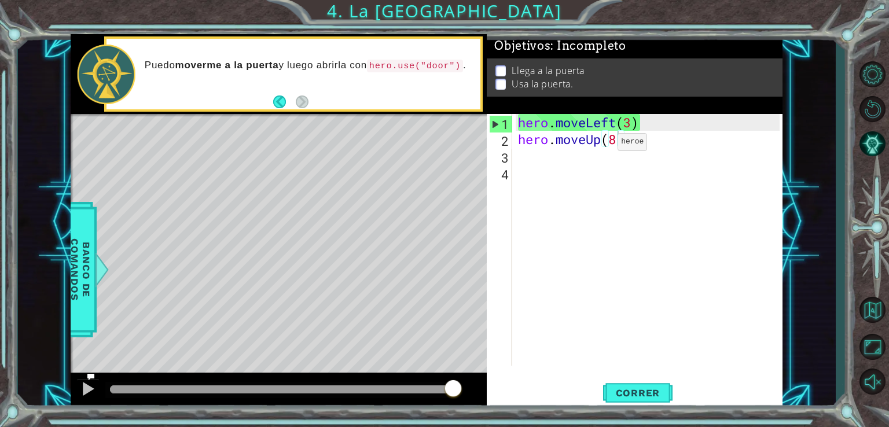
click at [600, 144] on div "hero . moveLeft ( 3 ) hero . moveUp ( 8 )" at bounding box center [651, 256] width 270 height 285
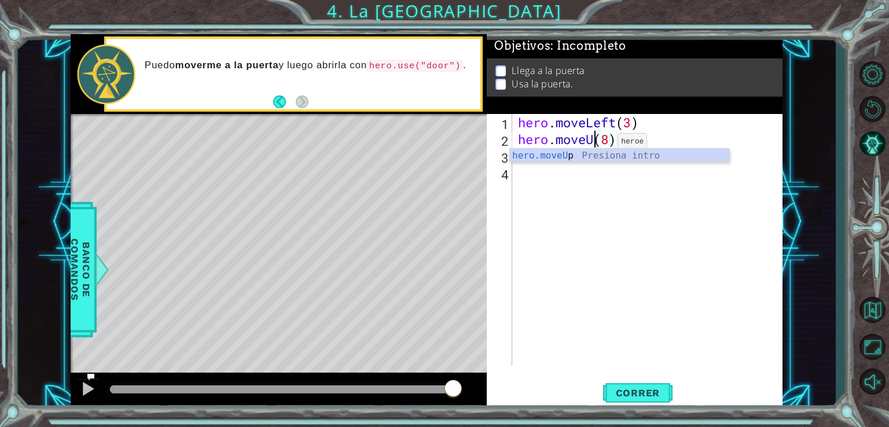
scroll to position [0, 3]
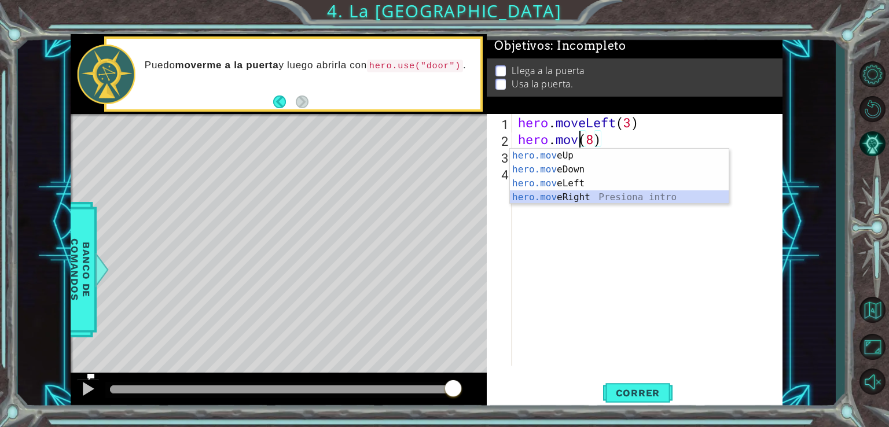
click at [589, 200] on div "hero.mov eUp Presiona intro hero.mov eDown Presiona intro hero.mov eLeft Presio…" at bounding box center [619, 190] width 219 height 83
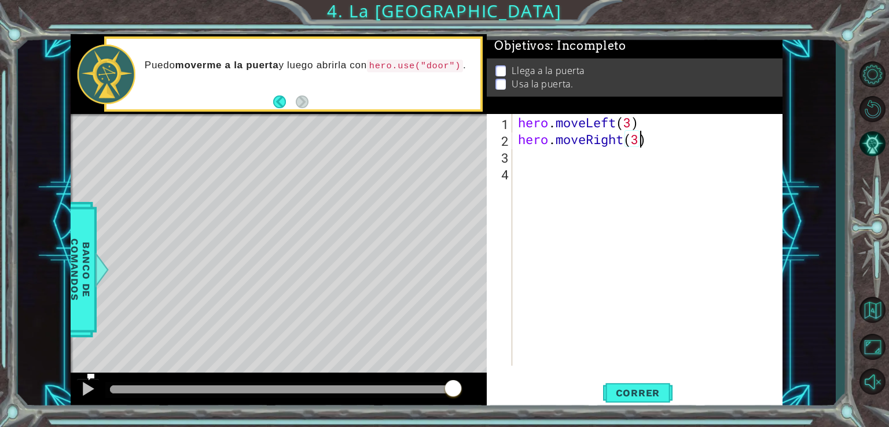
scroll to position [0, 5]
click at [651, 395] on span "Correr" at bounding box center [638, 393] width 68 height 12
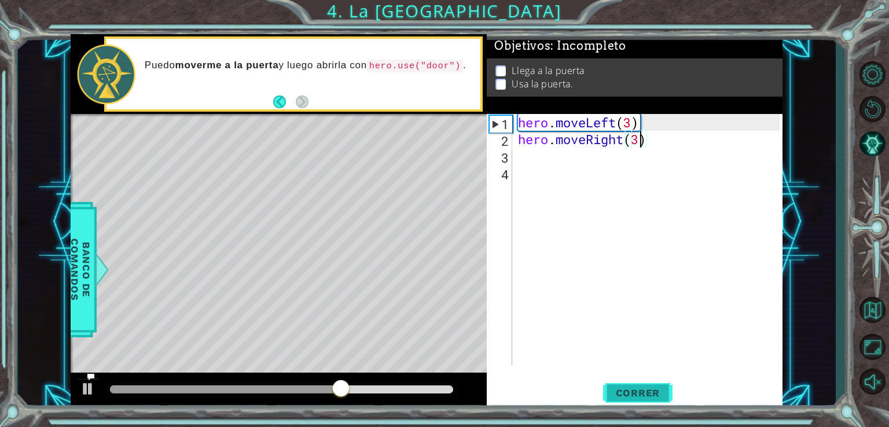
click at [625, 392] on span "Correr" at bounding box center [638, 393] width 68 height 12
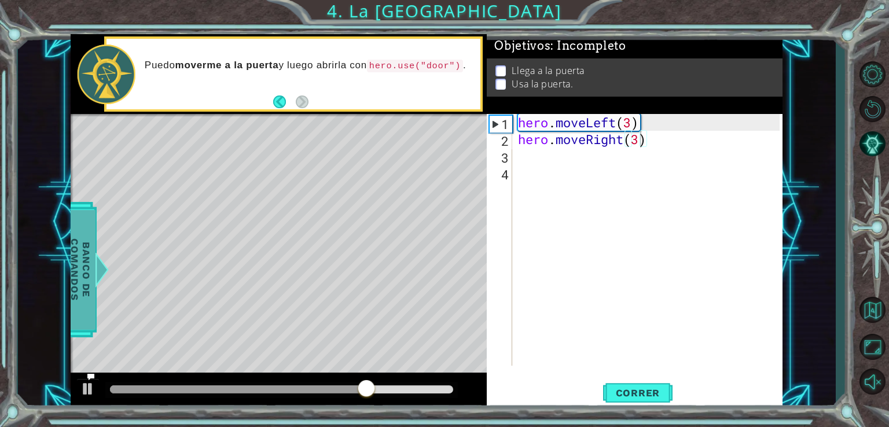
click at [81, 259] on span "Banco de comandos" at bounding box center [80, 270] width 30 height 120
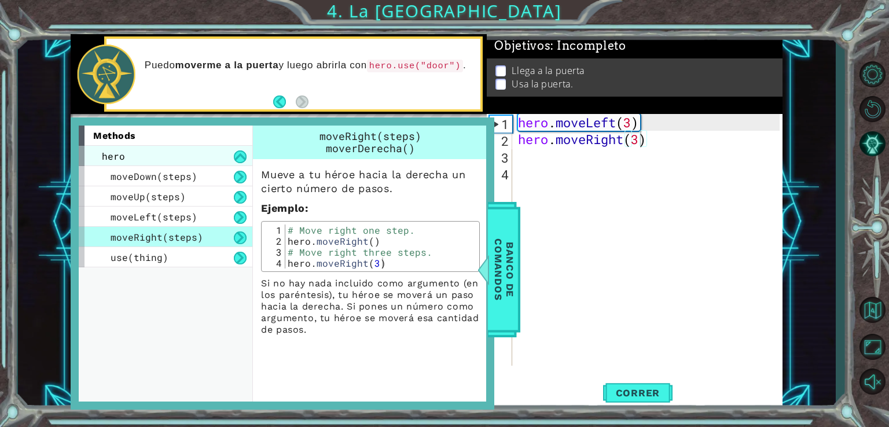
click at [206, 160] on div "hero" at bounding box center [166, 156] width 174 height 20
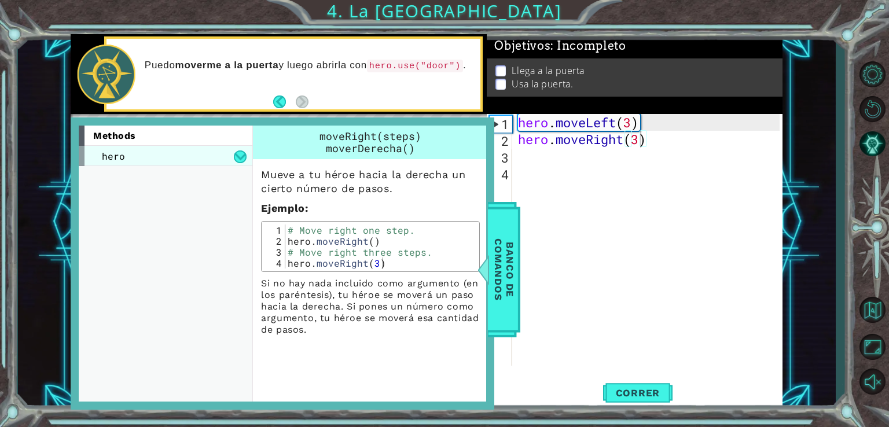
click at [206, 160] on div "hero" at bounding box center [166, 156] width 174 height 20
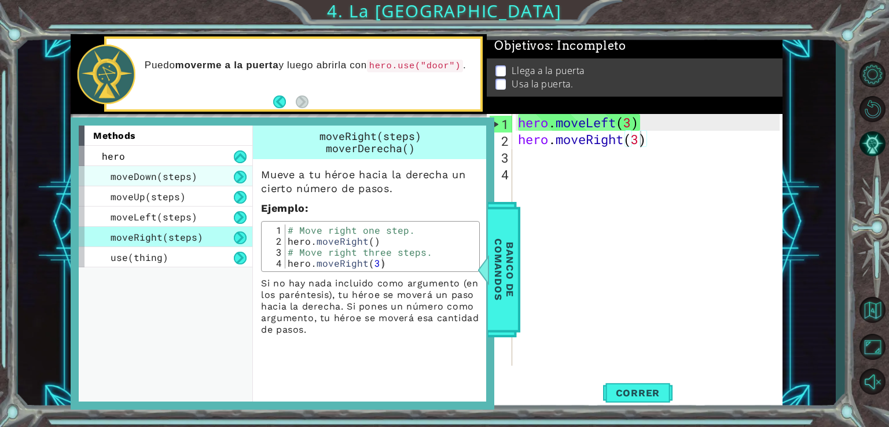
click at [205, 181] on div "moveDown(steps)" at bounding box center [166, 176] width 174 height 20
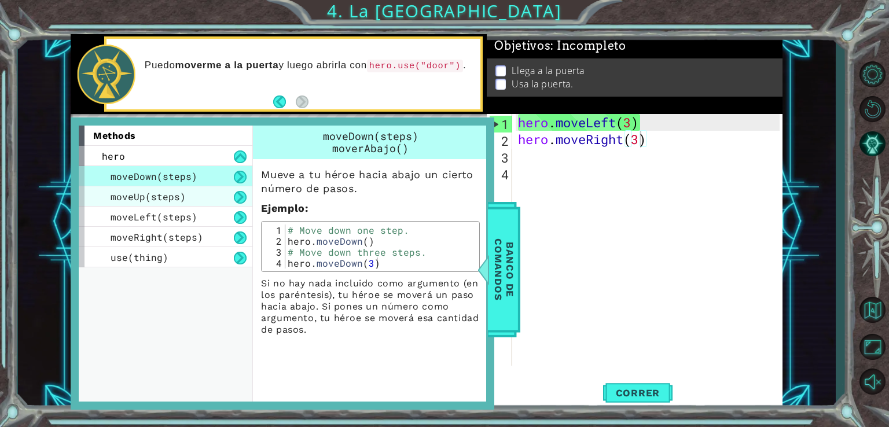
click at [215, 192] on div "moveUp(steps)" at bounding box center [166, 196] width 174 height 20
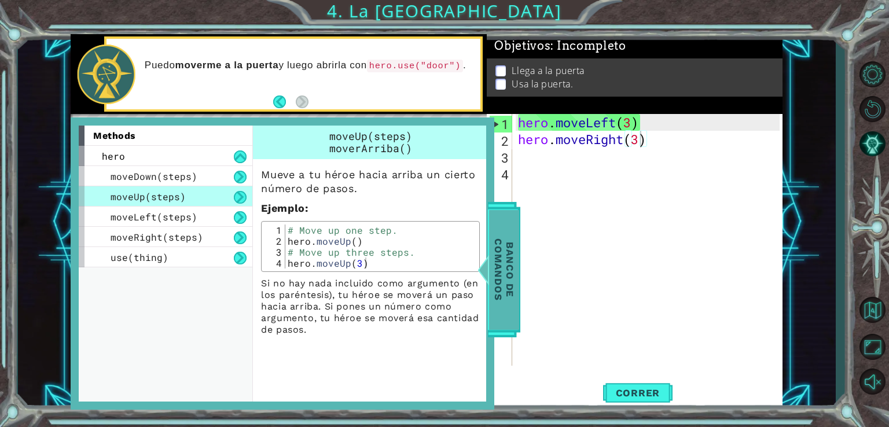
click at [512, 237] on span "Banco de comandos" at bounding box center [502, 270] width 30 height 120
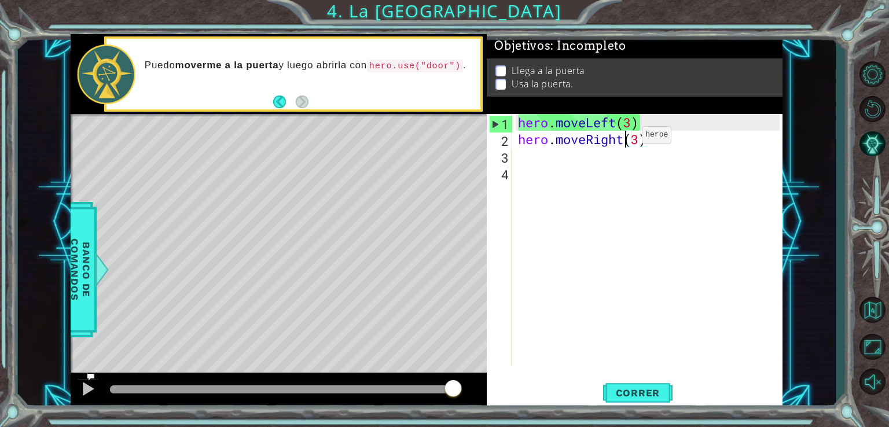
click at [625, 137] on div "hero . moveLeft ( 3 ) hero . moveRight ( 3 )" at bounding box center [651, 256] width 270 height 285
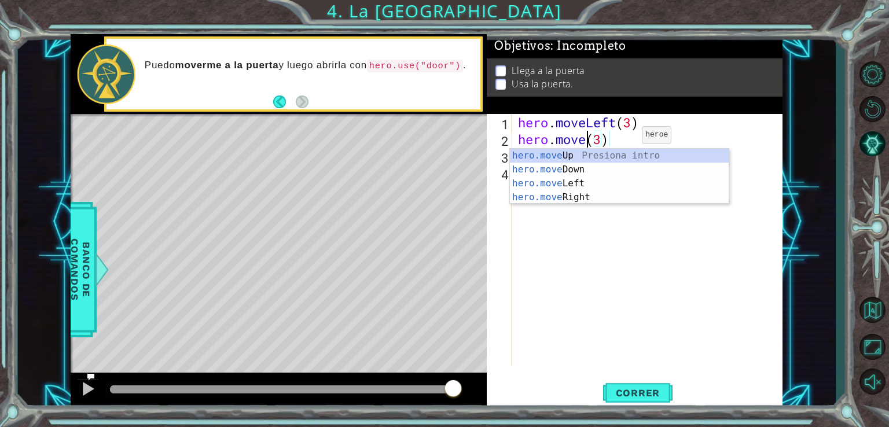
scroll to position [0, 3]
click at [624, 157] on div "hero.move Up Presiona intro hero.move Down Presiona intro hero.move Left Presio…" at bounding box center [619, 190] width 219 height 83
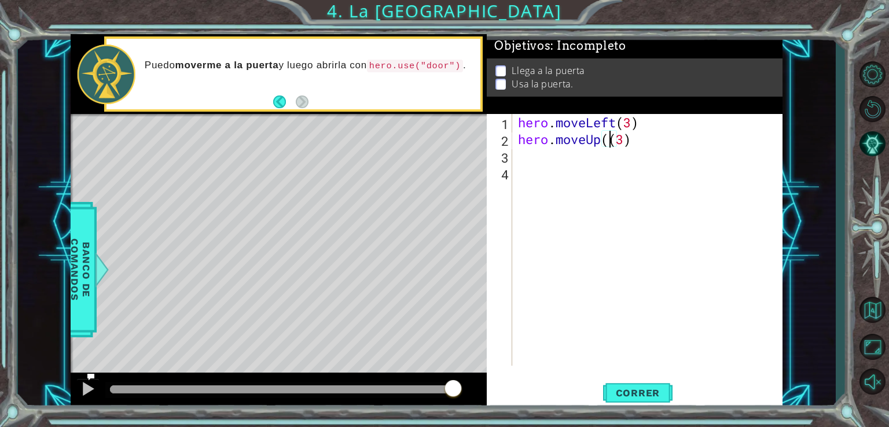
type textarea "hero.moveUp(3)"
click at [619, 388] on span "Correr" at bounding box center [638, 393] width 68 height 12
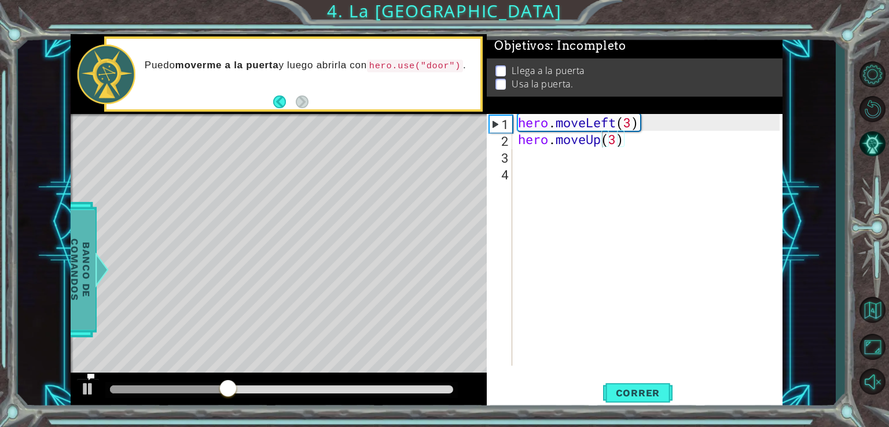
click at [99, 269] on div at bounding box center [97, 269] width 14 height 35
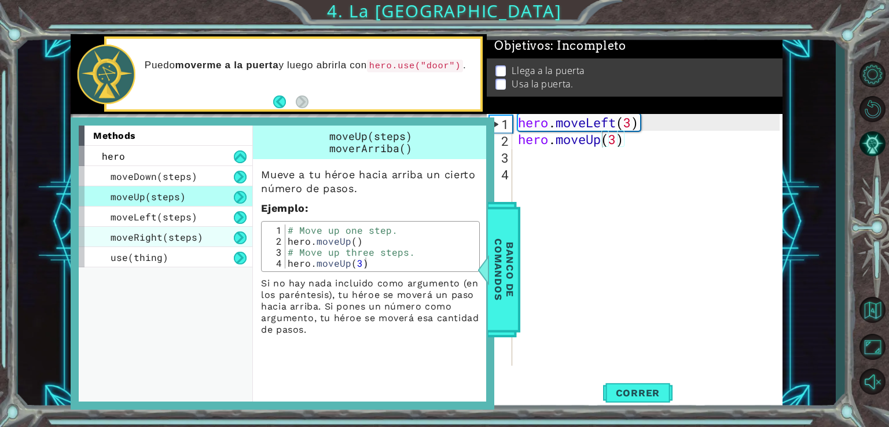
click at [199, 233] on span "moveRight(steps)" at bounding box center [157, 237] width 93 height 12
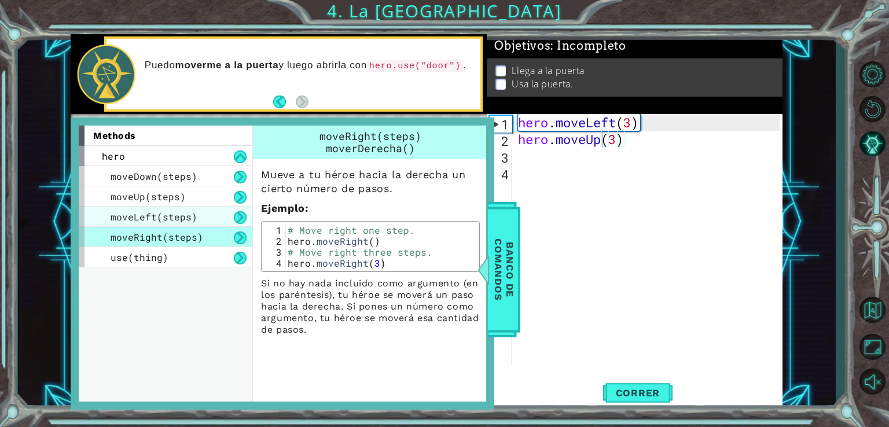
click at [208, 217] on div "moveLeft(steps)" at bounding box center [166, 217] width 174 height 20
